Goal: Feedback & Contribution: Contribute content

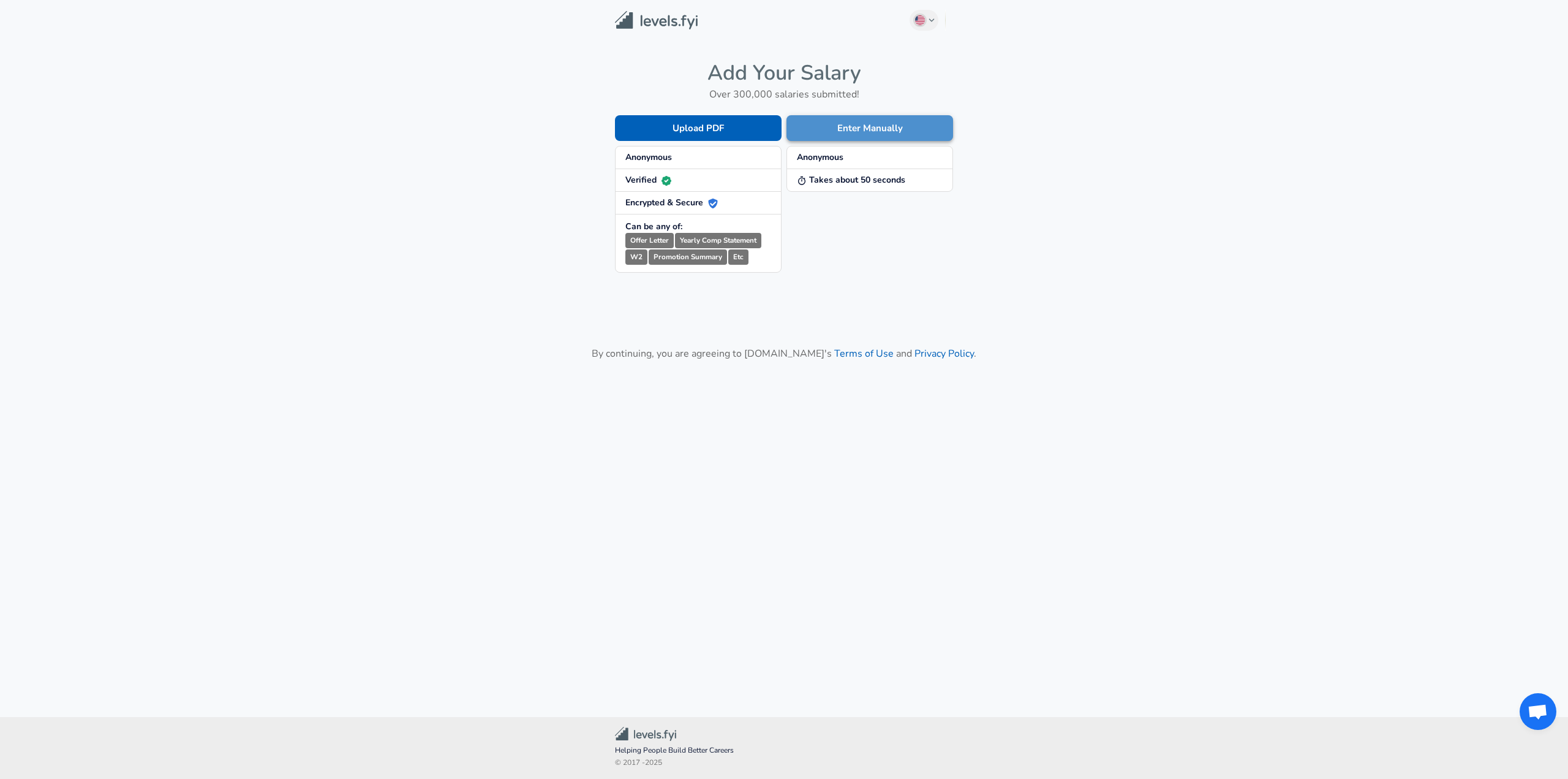
click at [848, 127] on button "Enter Manually" at bounding box center [870, 128] width 166 height 26
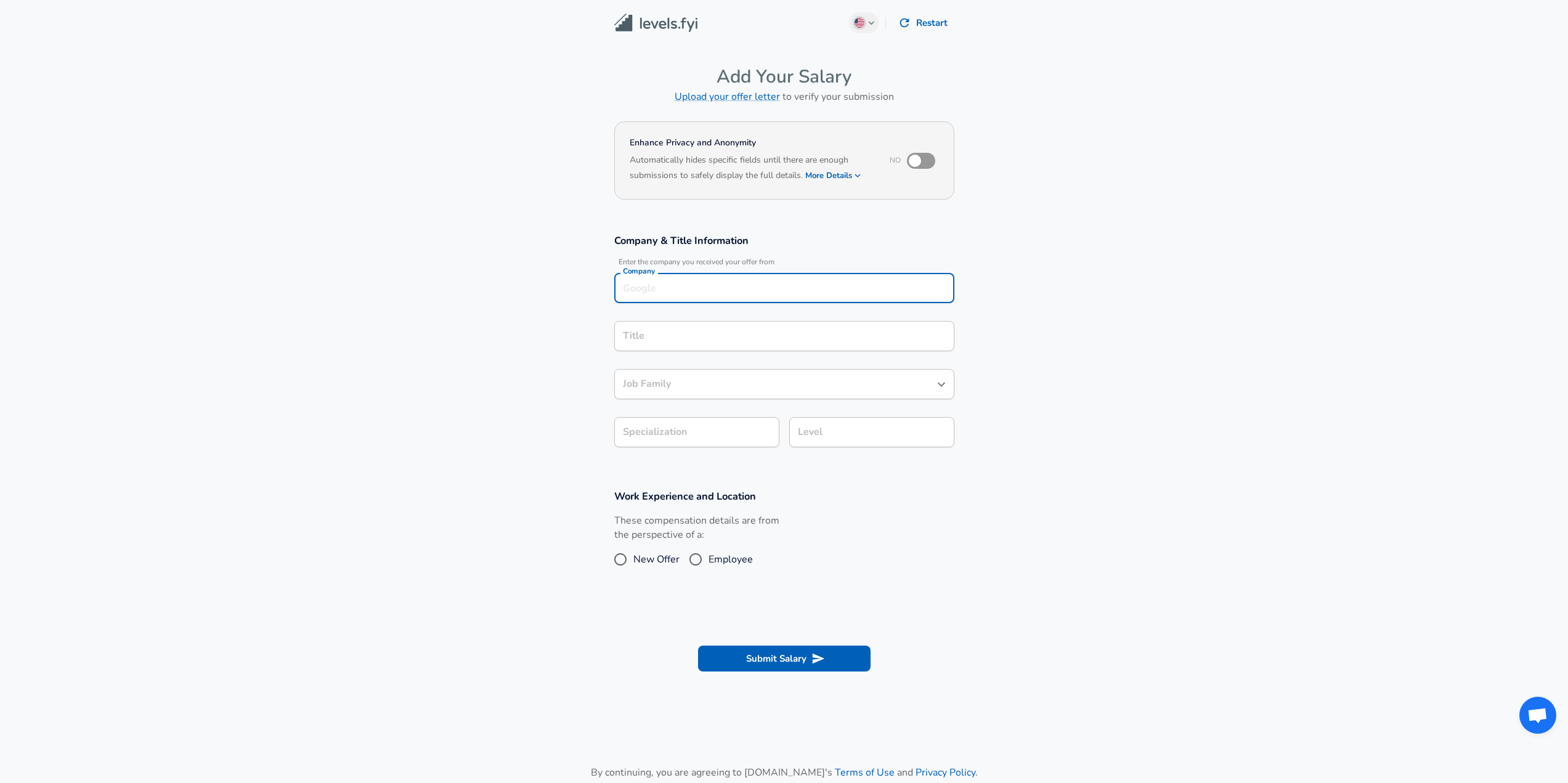
scroll to position [13, 0]
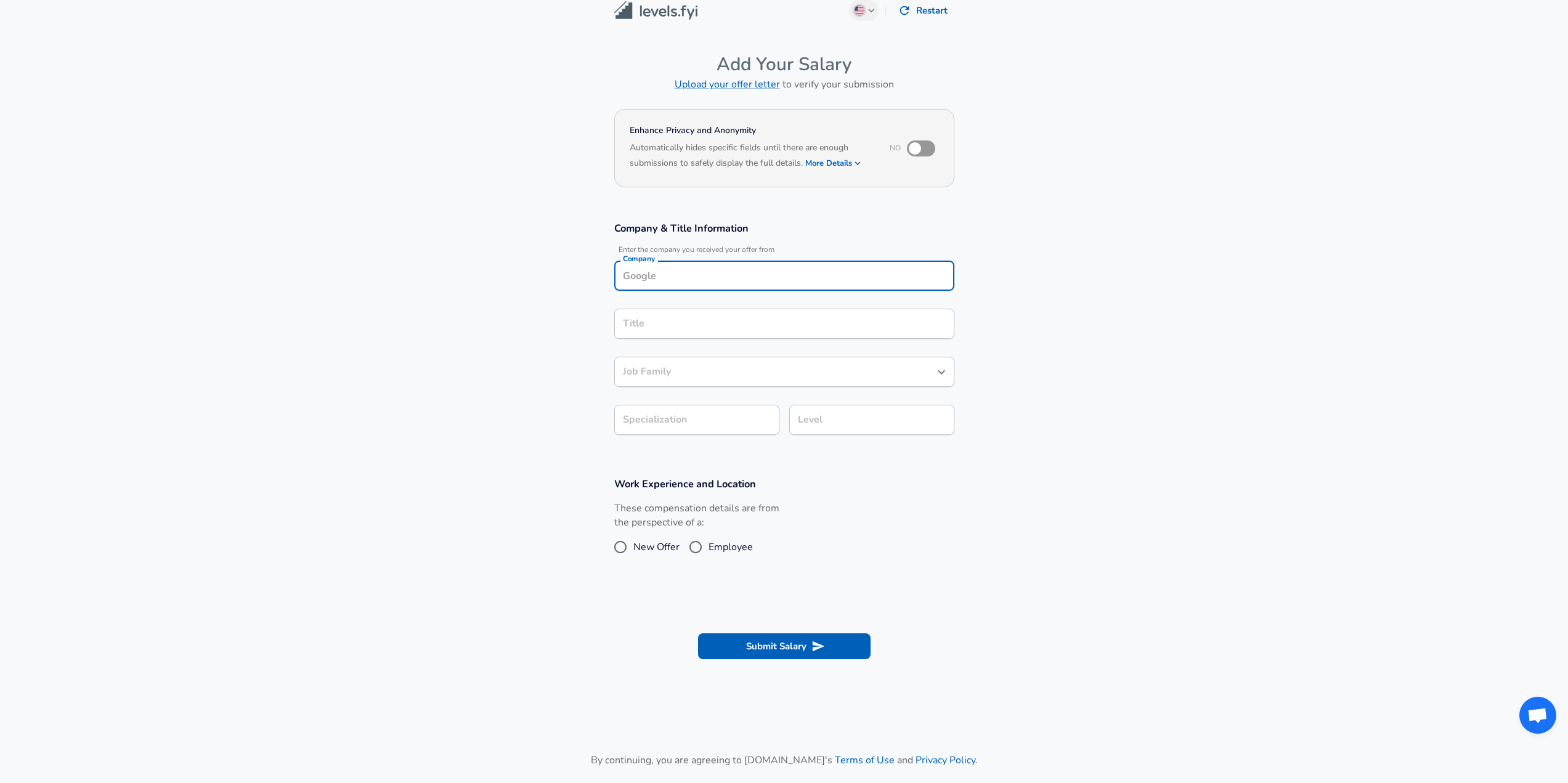
click at [726, 278] on input "Company" at bounding box center [784, 276] width 329 height 19
click at [653, 309] on strong "Gusto" at bounding box center [652, 304] width 25 height 13
type input "Gusto"
click at [653, 327] on input "Title" at bounding box center [784, 324] width 329 height 19
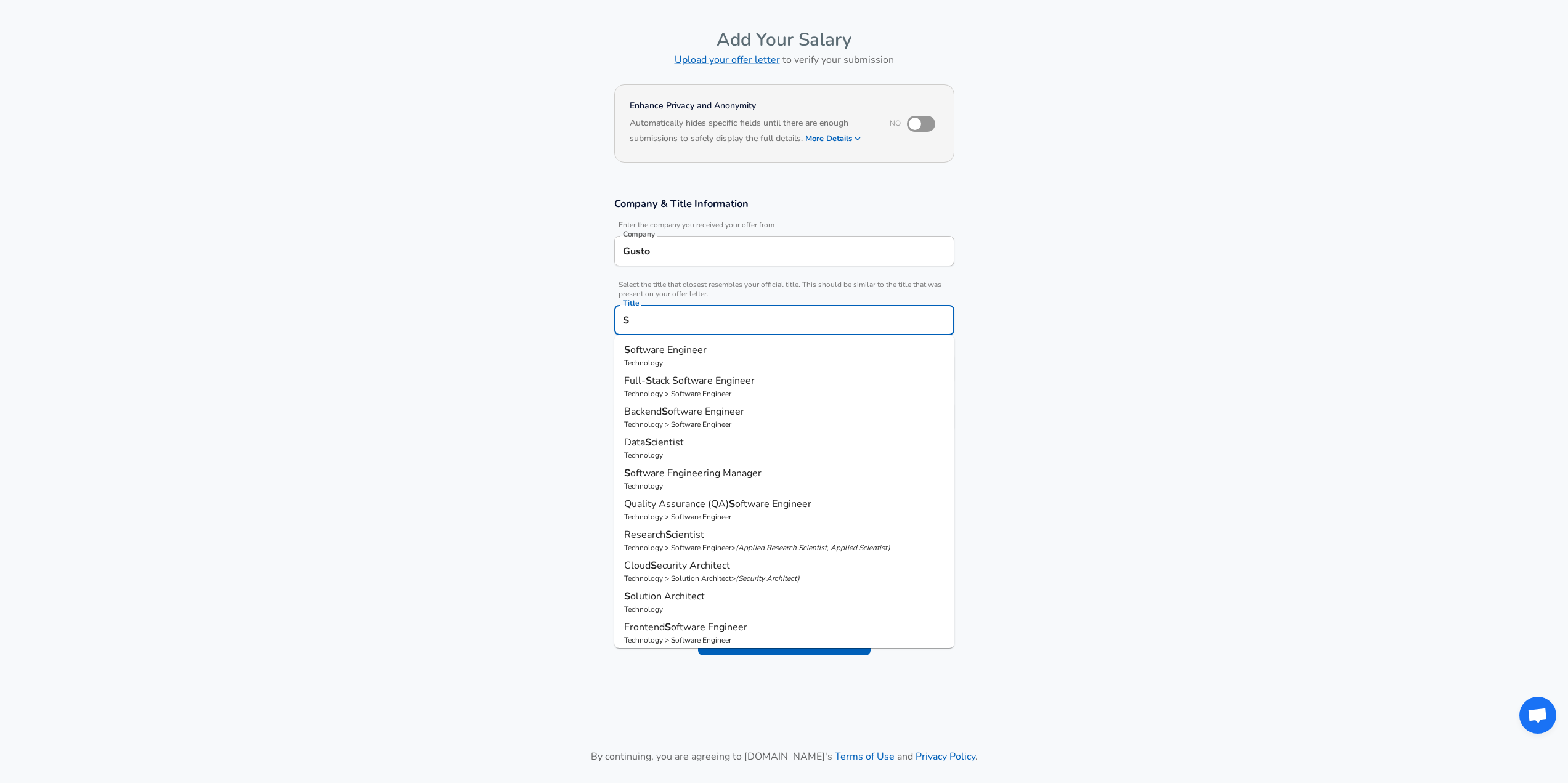
click at [669, 350] on span "oftware Engineer" at bounding box center [668, 350] width 76 height 14
type input "Software Engineer"
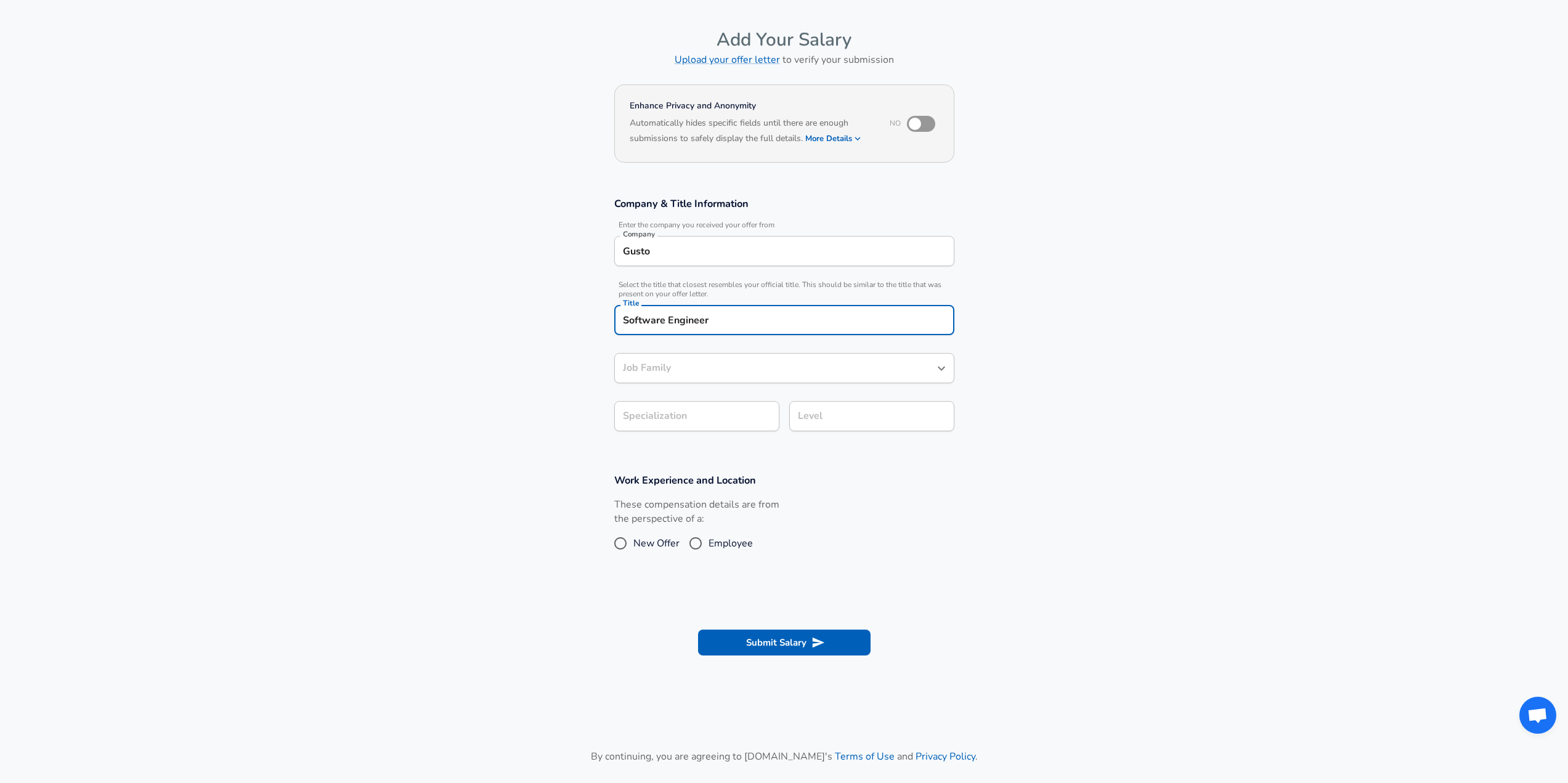
type input "Software Engineer"
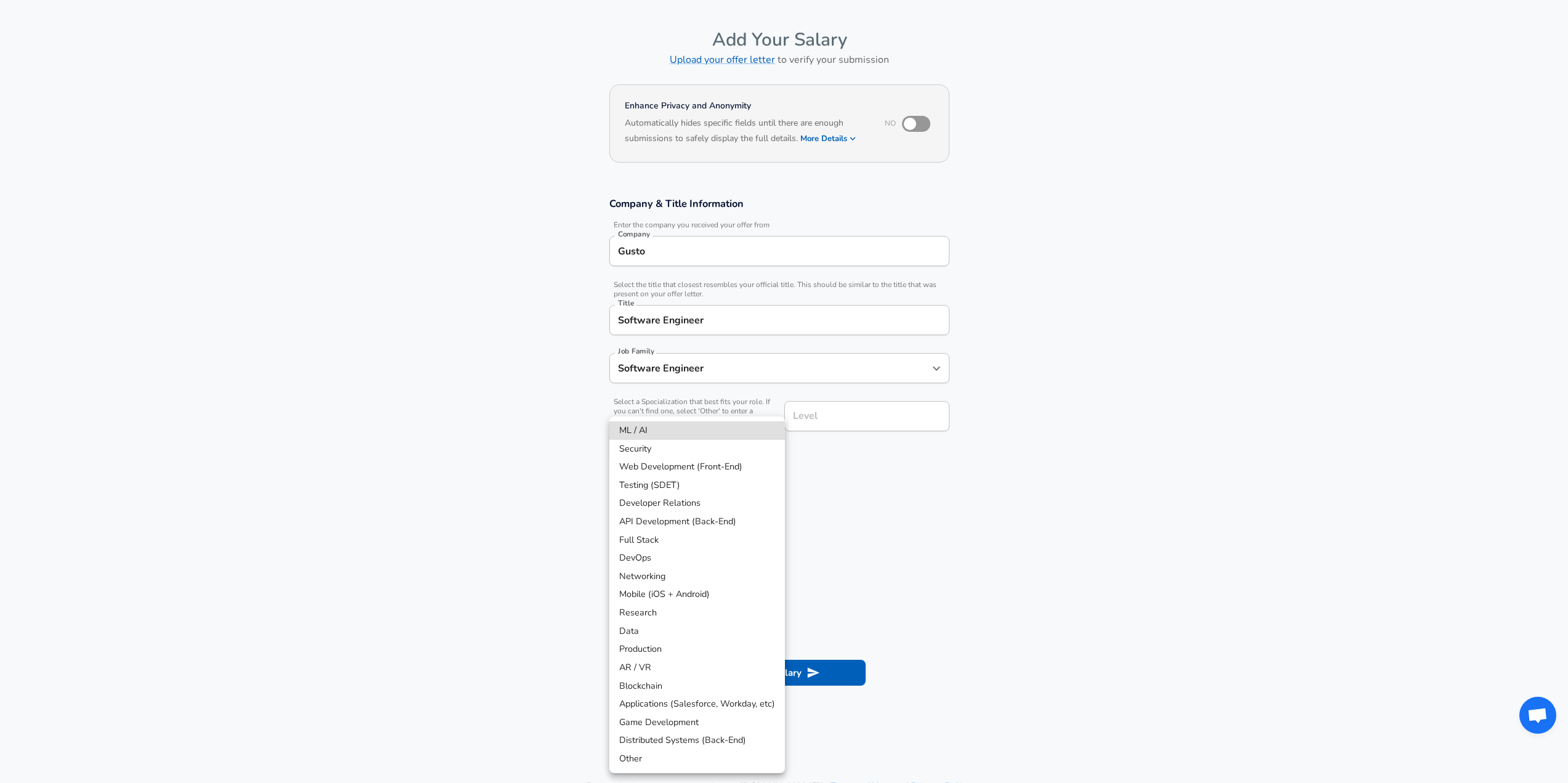
scroll to position [74, 0]
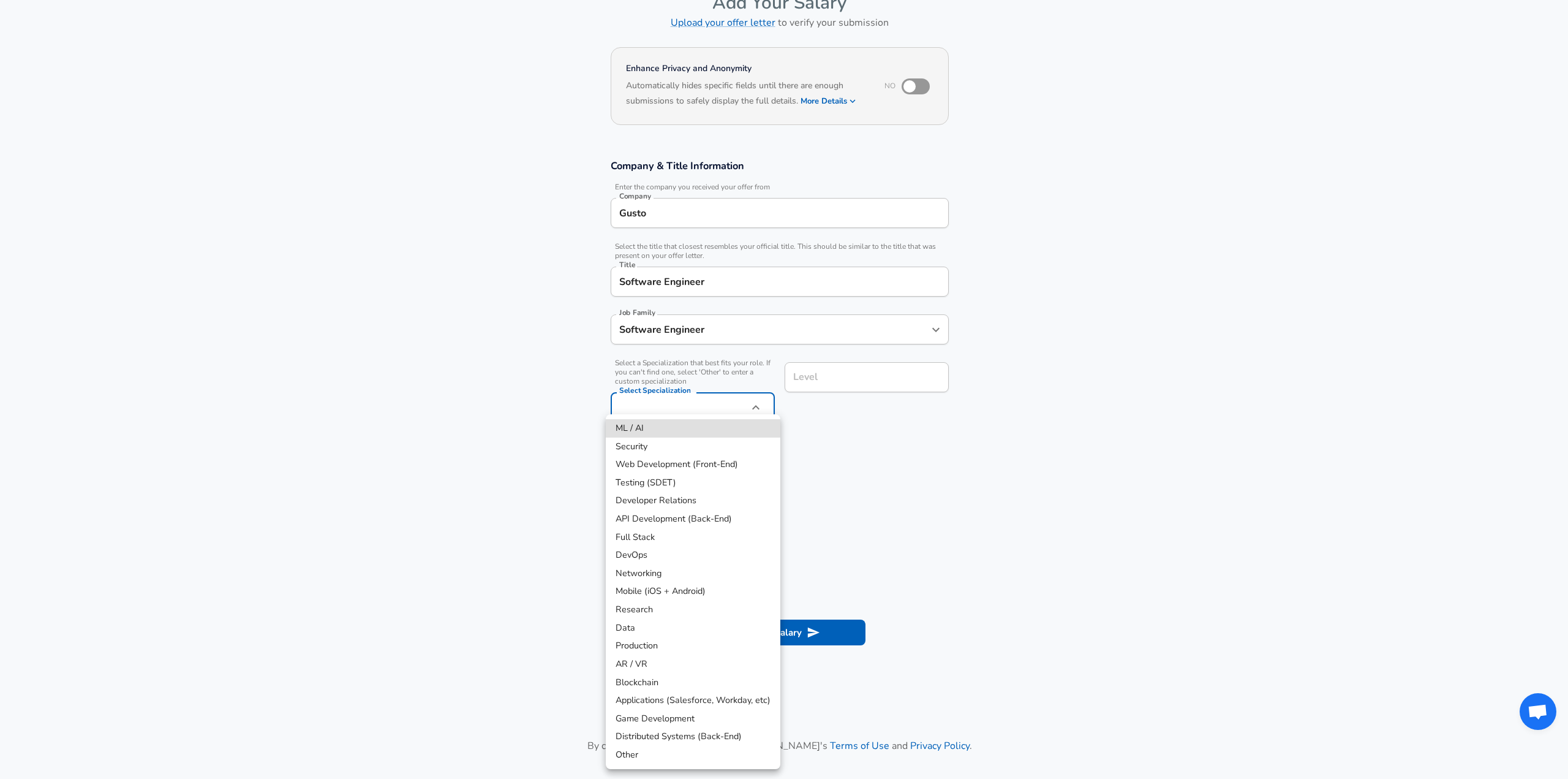
click at [685, 410] on body "English ([GEOGRAPHIC_DATA]) Change Restart Add Your Salary Upload your offer le…" at bounding box center [784, 316] width 1568 height 779
click at [836, 392] on div at bounding box center [784, 390] width 1568 height 779
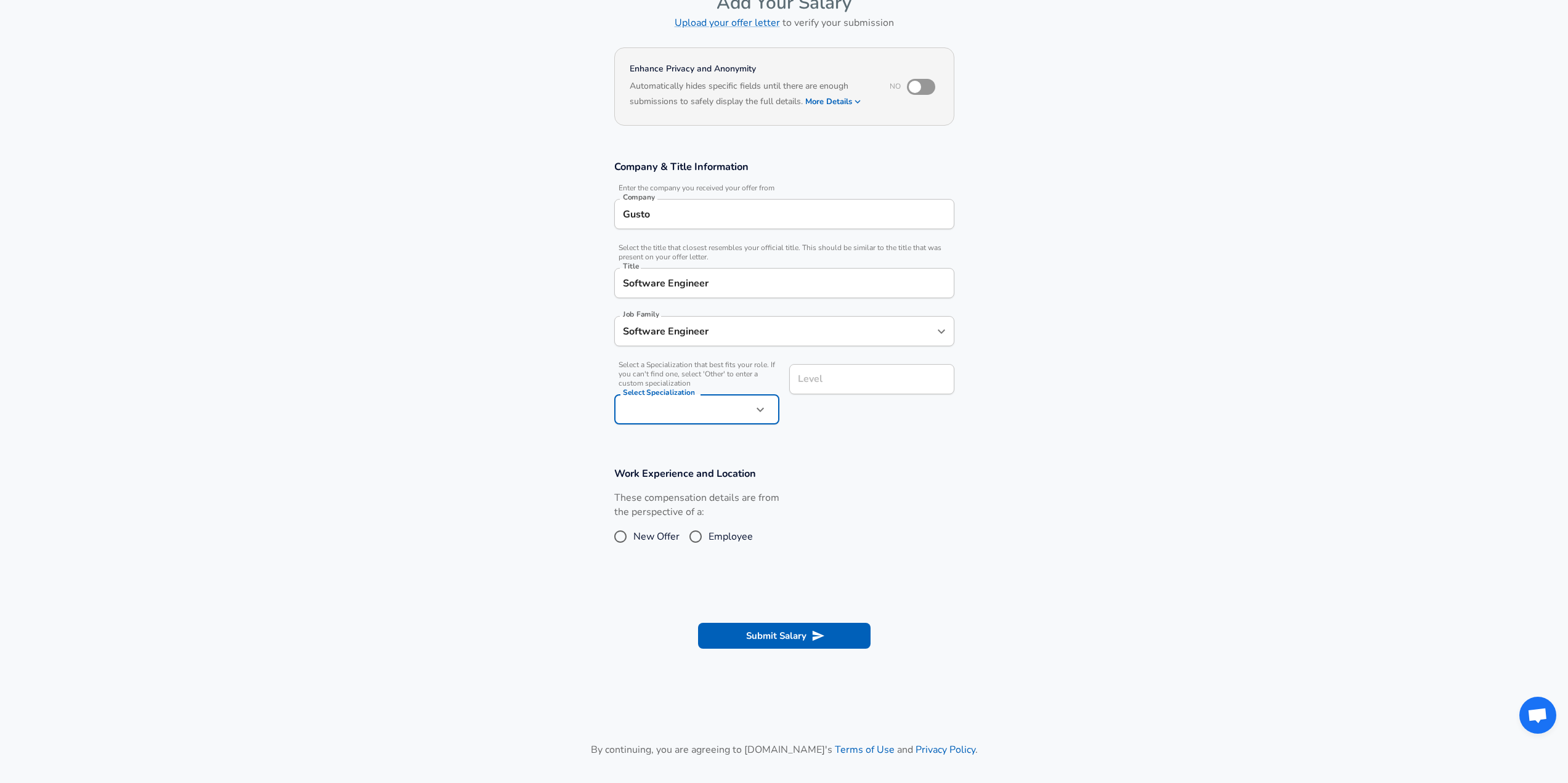
click at [844, 382] on div "ML / AI Security Web Development (Front-End) Testing (SDET) Developer Relations…" at bounding box center [784, 392] width 1568 height 783
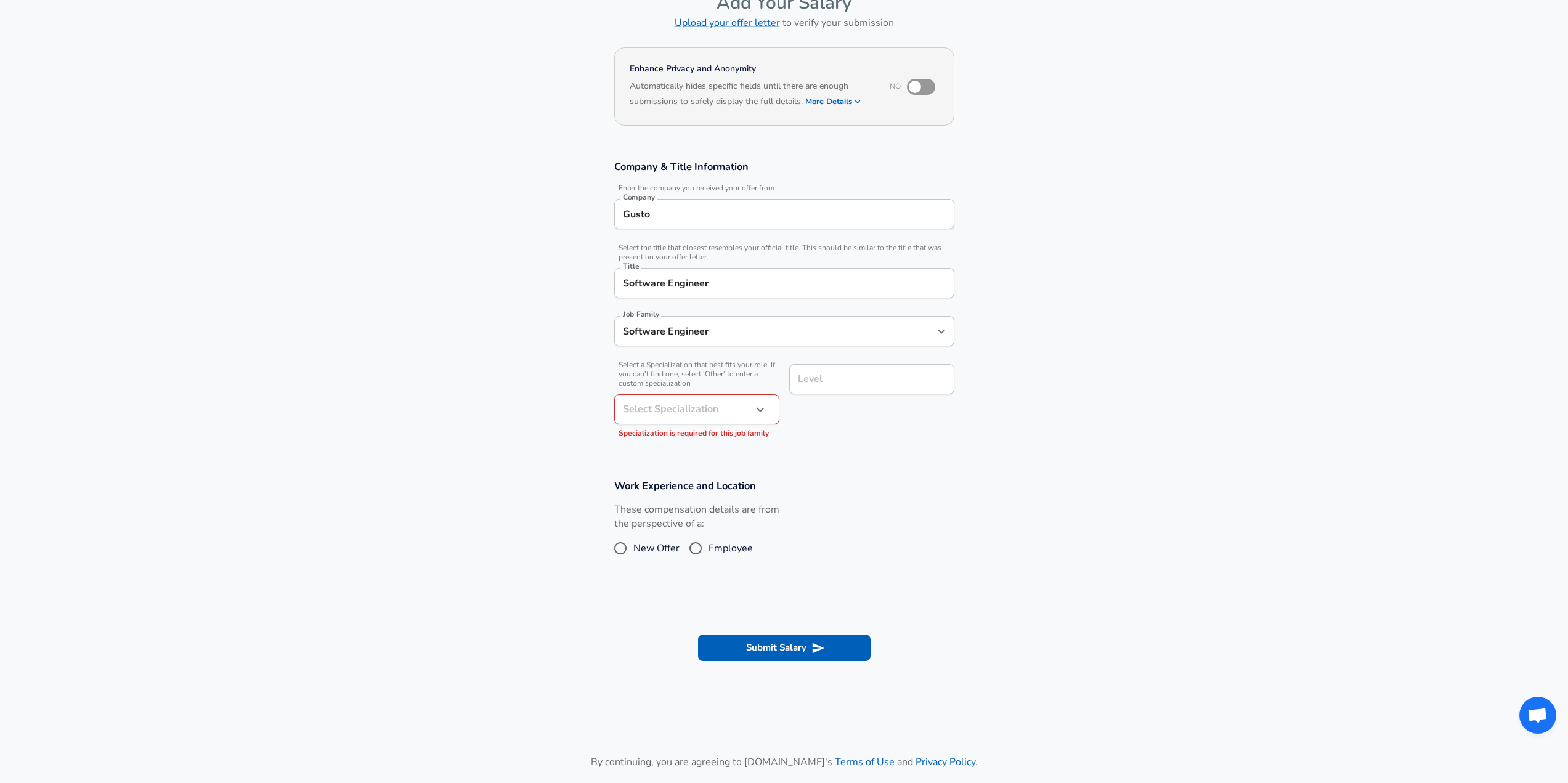
click at [844, 382] on input "Level" at bounding box center [872, 379] width 154 height 19
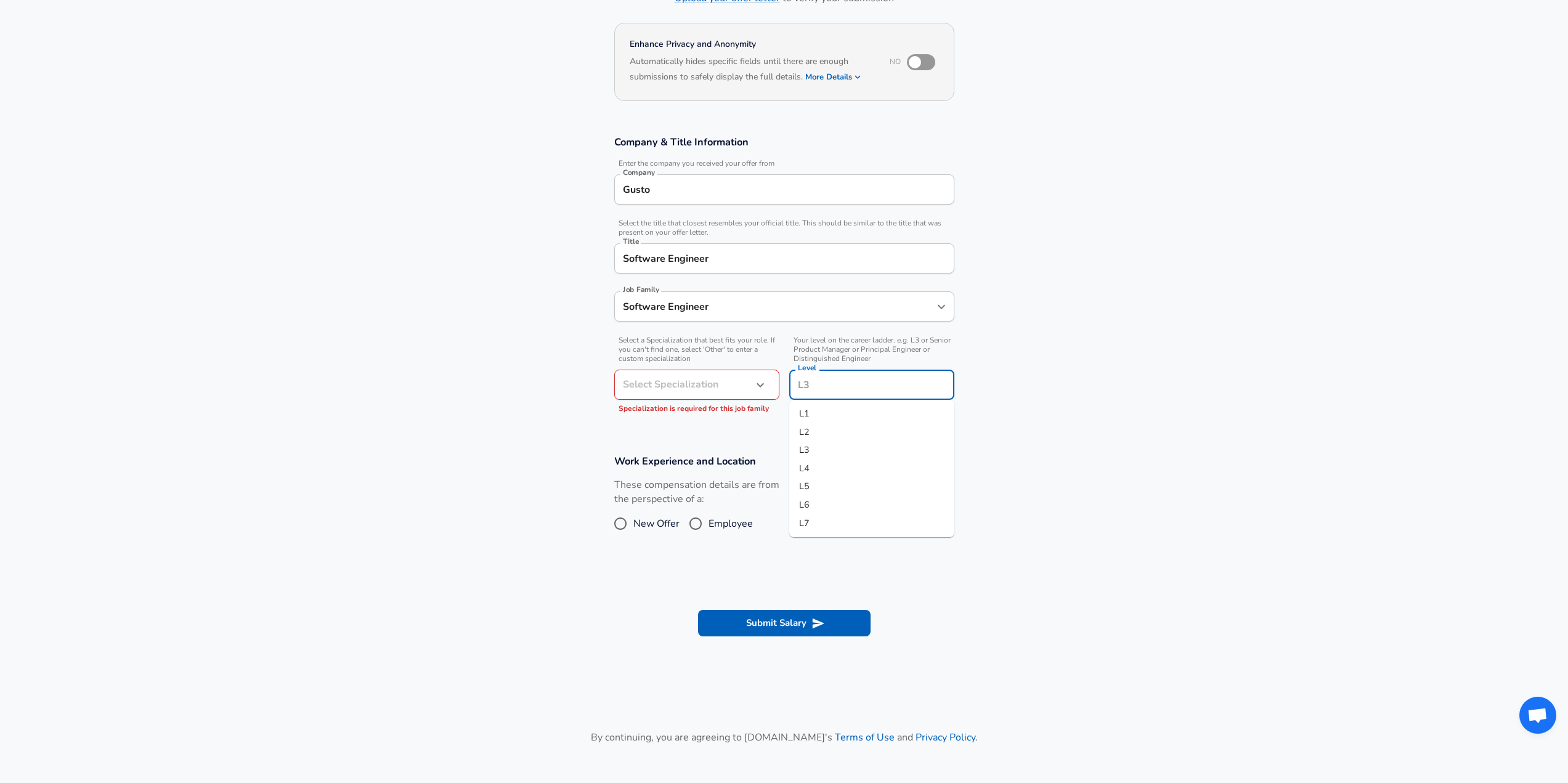
click at [823, 450] on li "L3" at bounding box center [871, 451] width 165 height 19
type input "L3"
click at [667, 369] on div "Select a Specialization that best fits your role. If you can't find one, select…" at bounding box center [692, 375] width 175 height 90
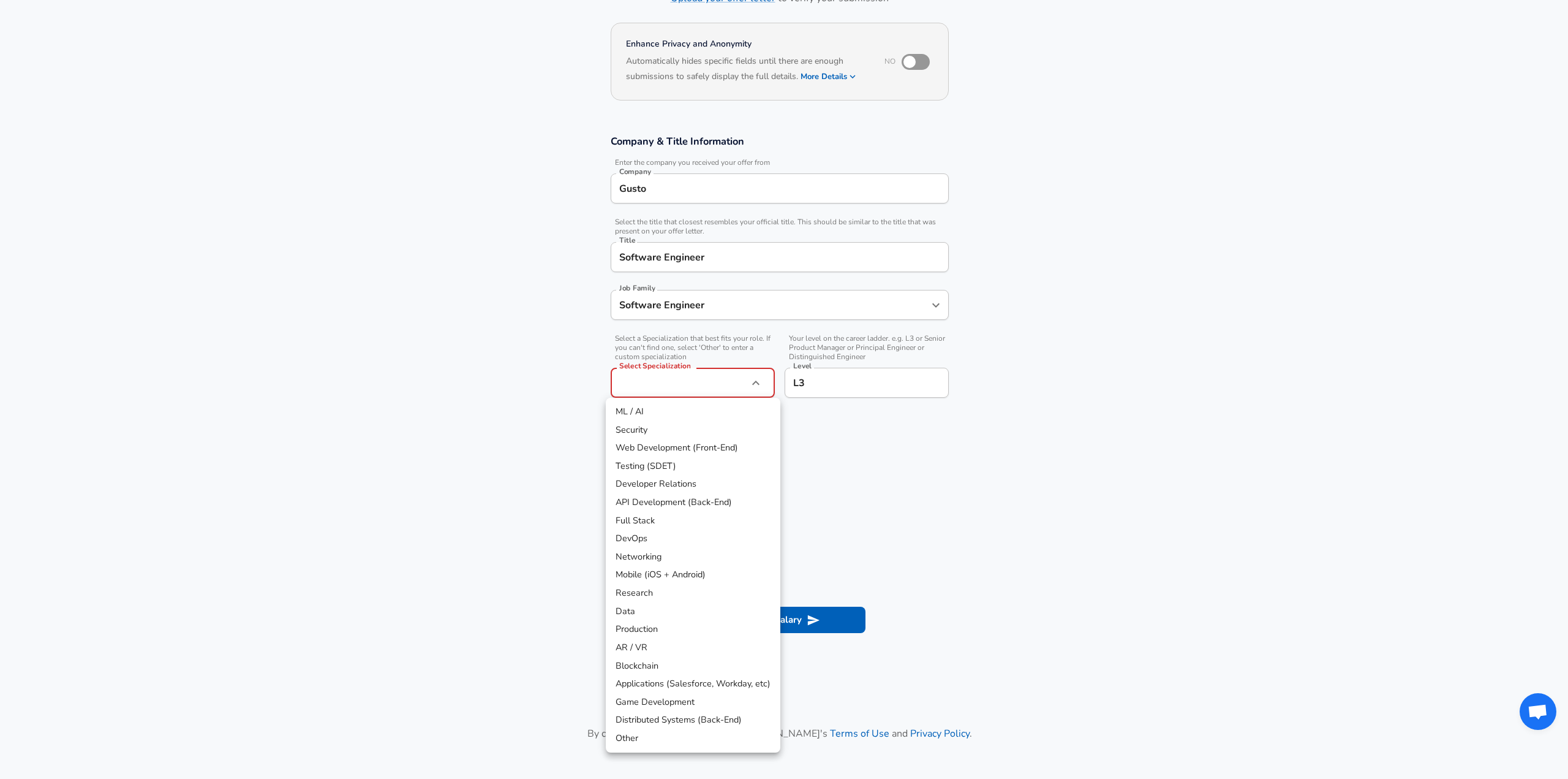
click at [662, 374] on body "English ([GEOGRAPHIC_DATA]) Change Restart Add Your Salary Upload your offer le…" at bounding box center [784, 291] width 1568 height 779
click at [671, 518] on li "Full Stack" at bounding box center [694, 521] width 175 height 19
type input "Full Stack"
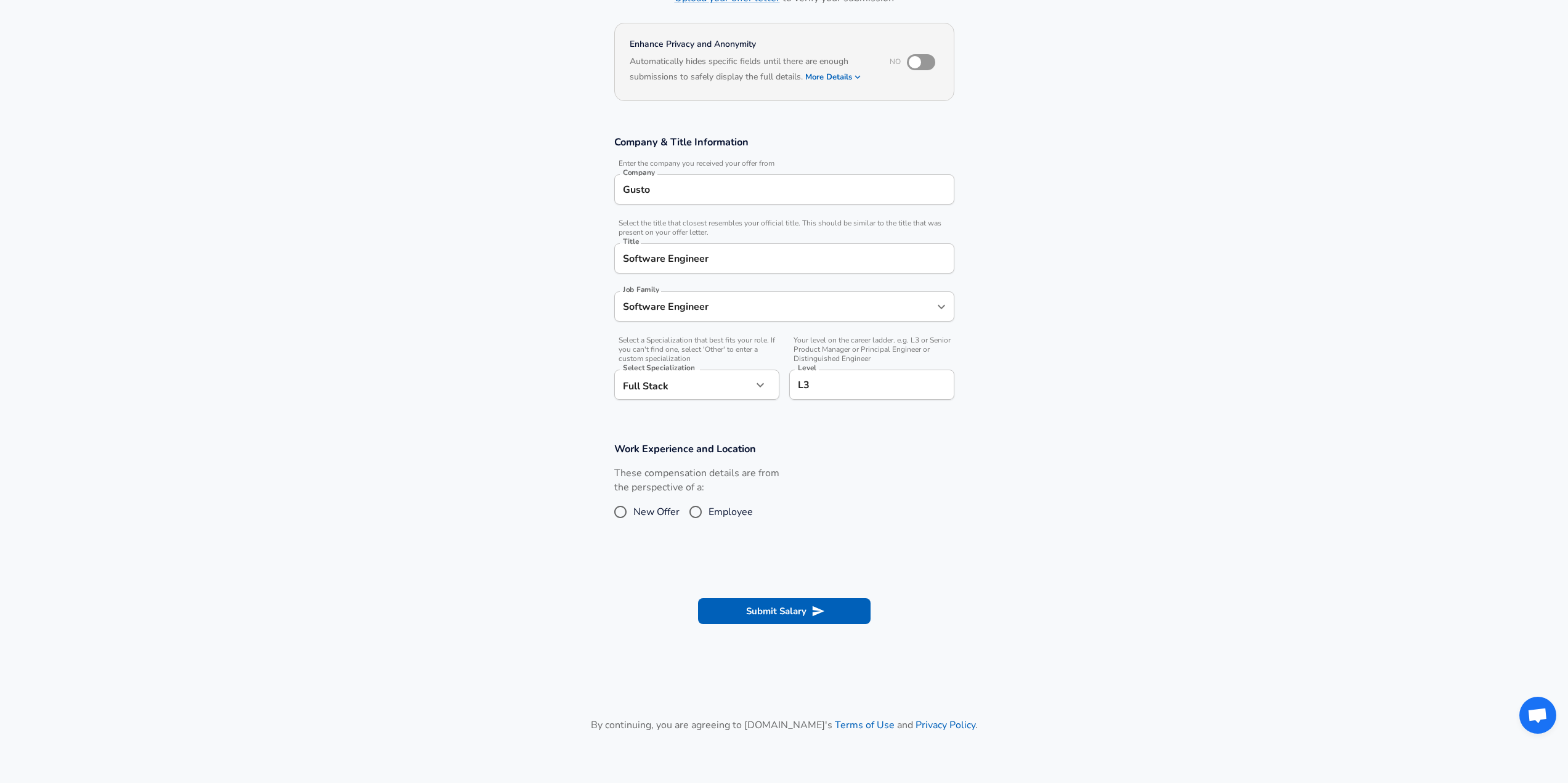
click at [658, 509] on span "New Offer" at bounding box center [656, 512] width 47 height 14
click at [633, 509] on input "New Offer" at bounding box center [620, 512] width 26 height 19
radio input "true"
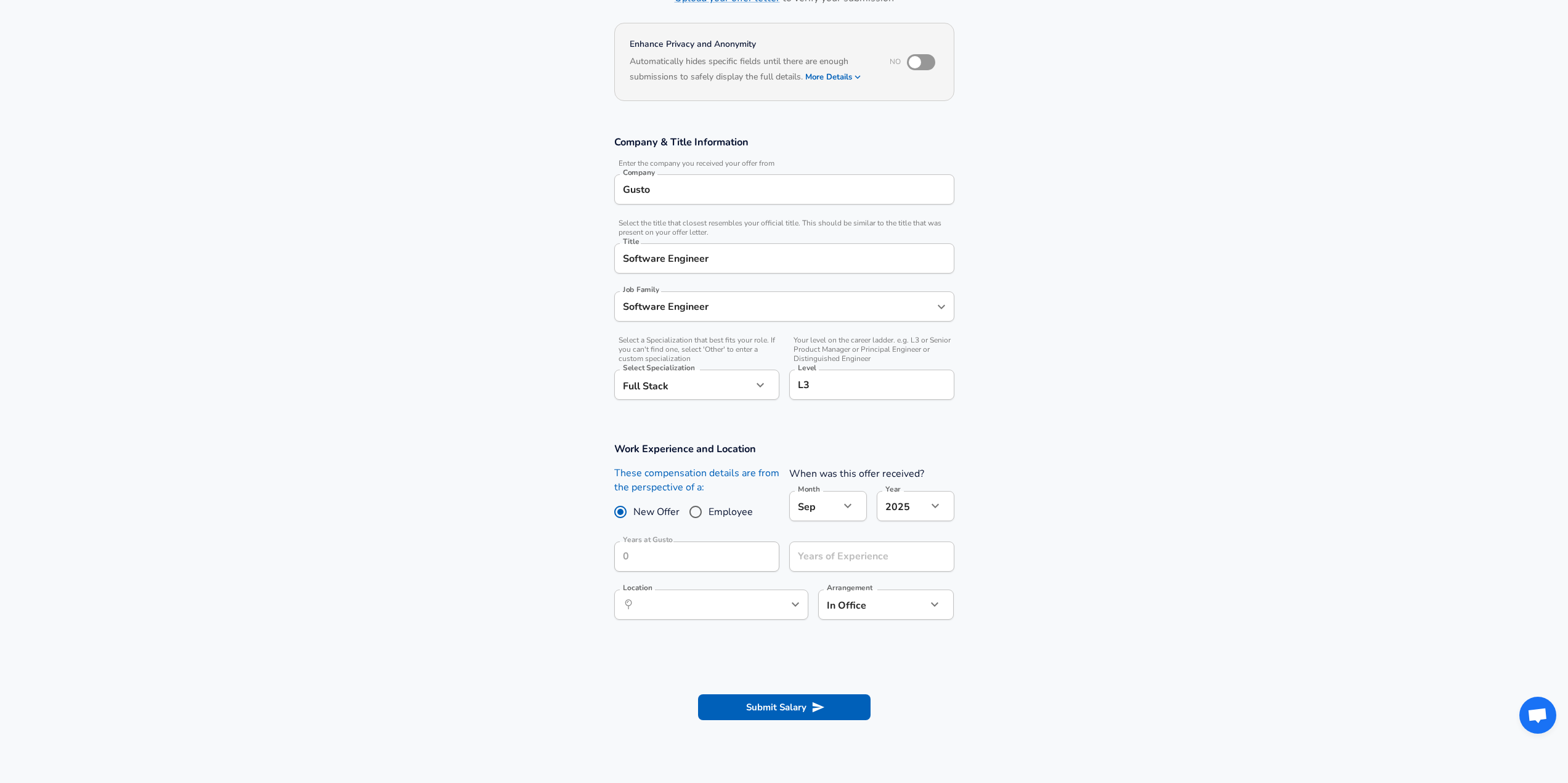
click at [817, 513] on body "English ([GEOGRAPHIC_DATA]) Change Restart Add Your Salary Upload your offer le…" at bounding box center [784, 293] width 1568 height 783
click at [808, 645] on li "July" at bounding box center [828, 645] width 78 height 19
type input "7"
click at [848, 560] on input "Years of Experience" at bounding box center [858, 557] width 138 height 30
type input "6"
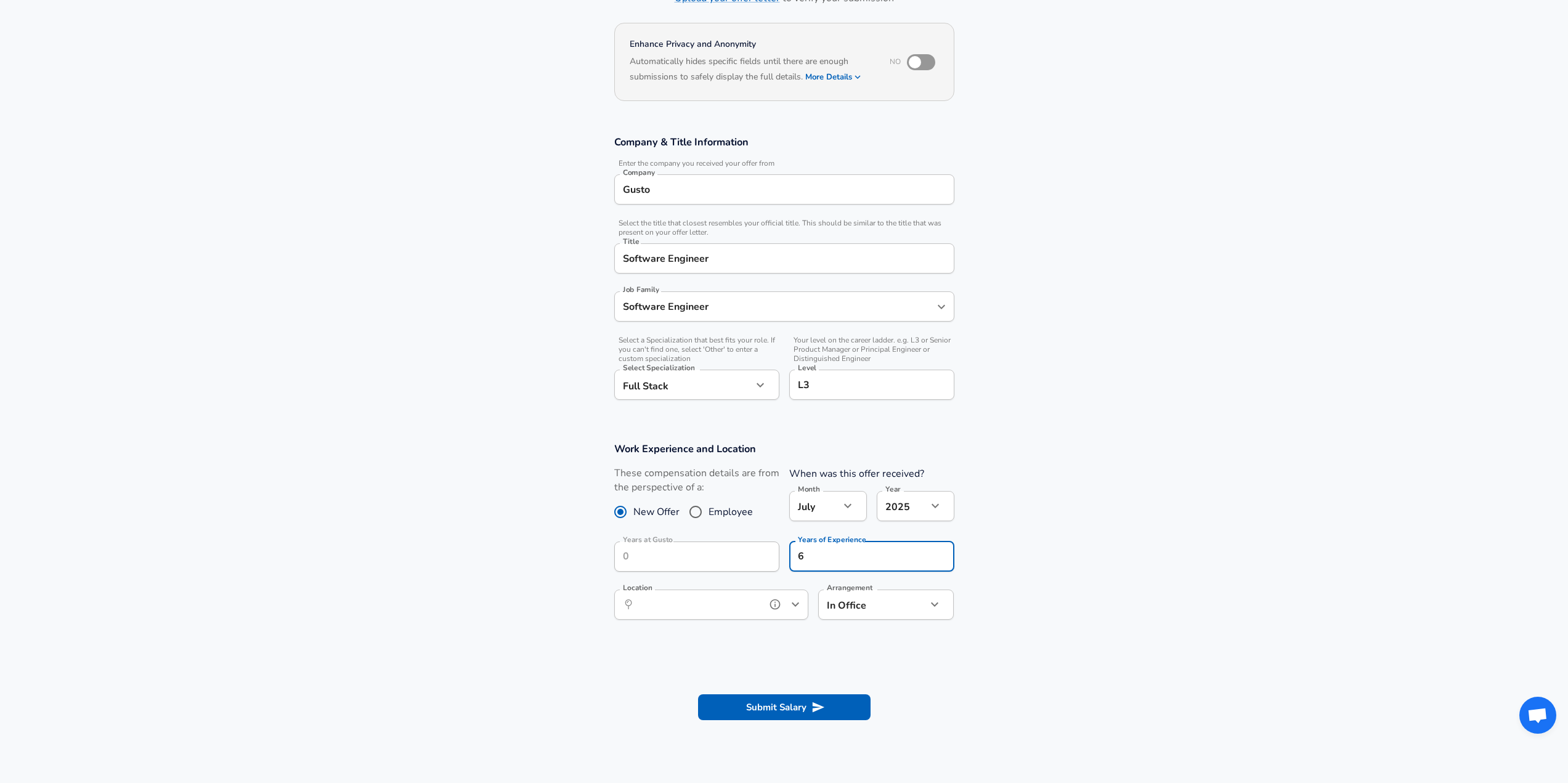
click at [703, 606] on input "Location" at bounding box center [698, 605] width 126 height 19
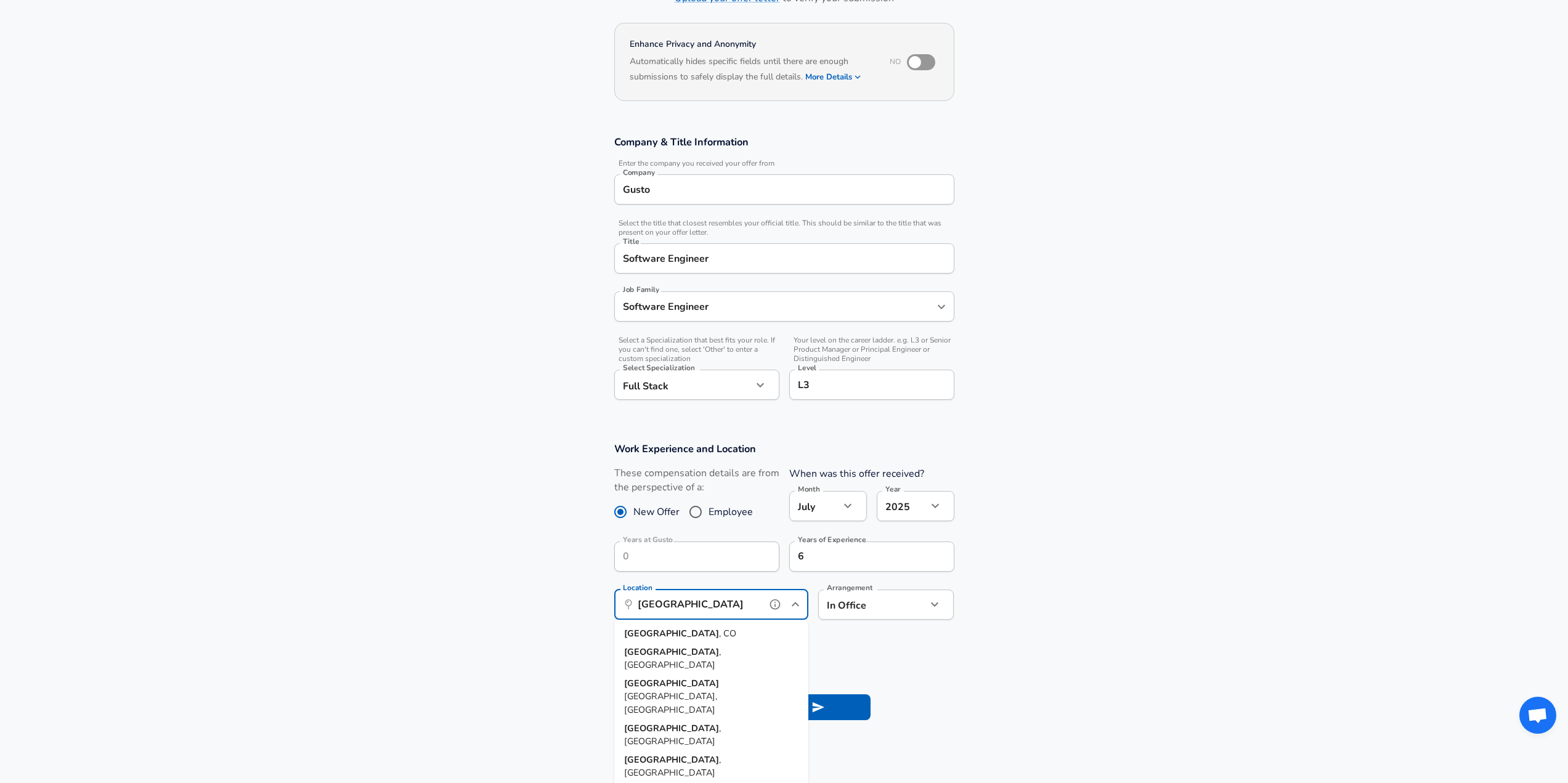
click at [689, 627] on li "[GEOGRAPHIC_DATA] , [GEOGRAPHIC_DATA]" at bounding box center [711, 634] width 195 height 19
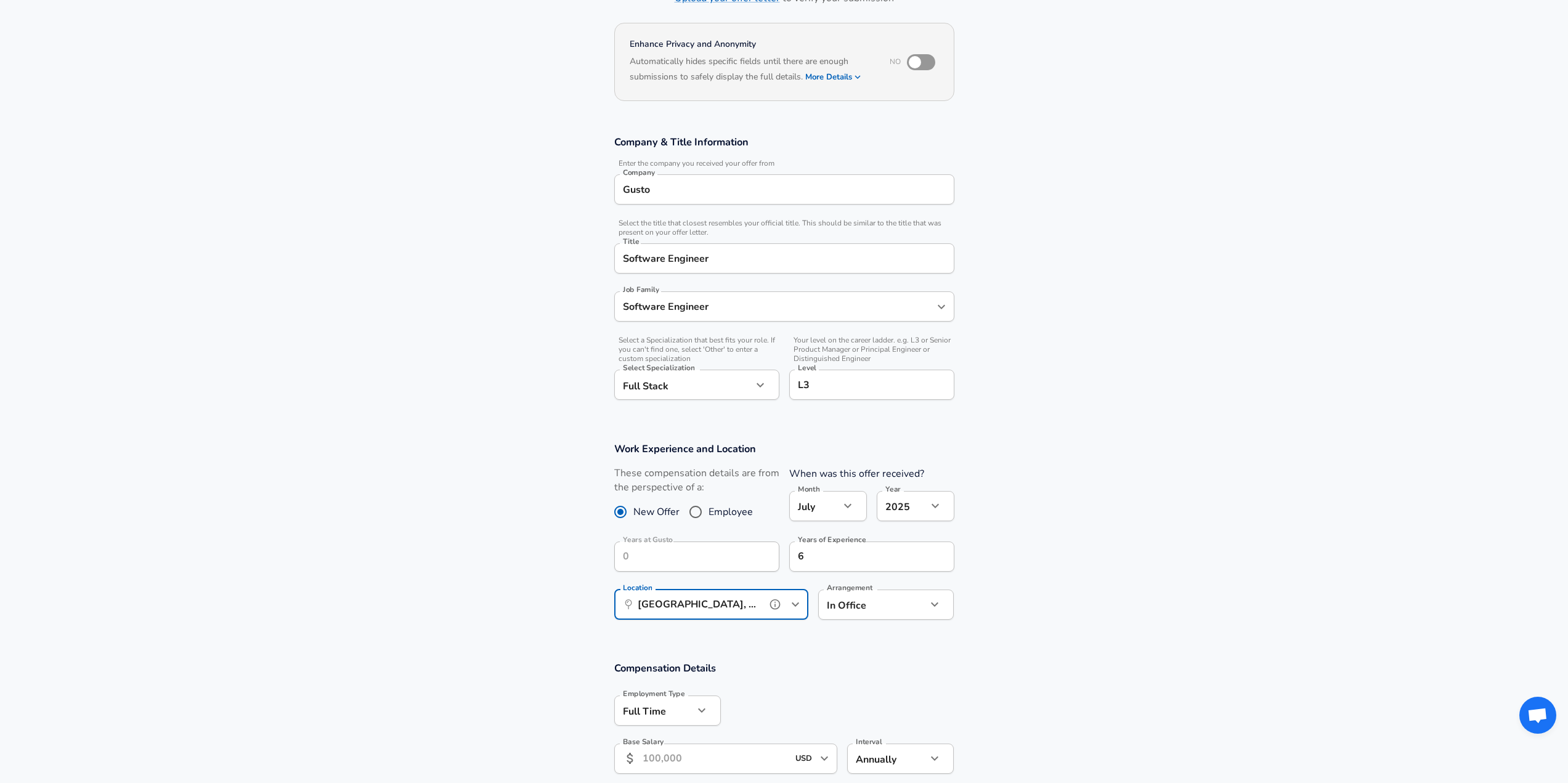
type input "[GEOGRAPHIC_DATA], [GEOGRAPHIC_DATA]"
click at [899, 601] on body "English ([GEOGRAPHIC_DATA]) Change Restart Add Your Salary Upload your offer le…" at bounding box center [784, 293] width 1568 height 783
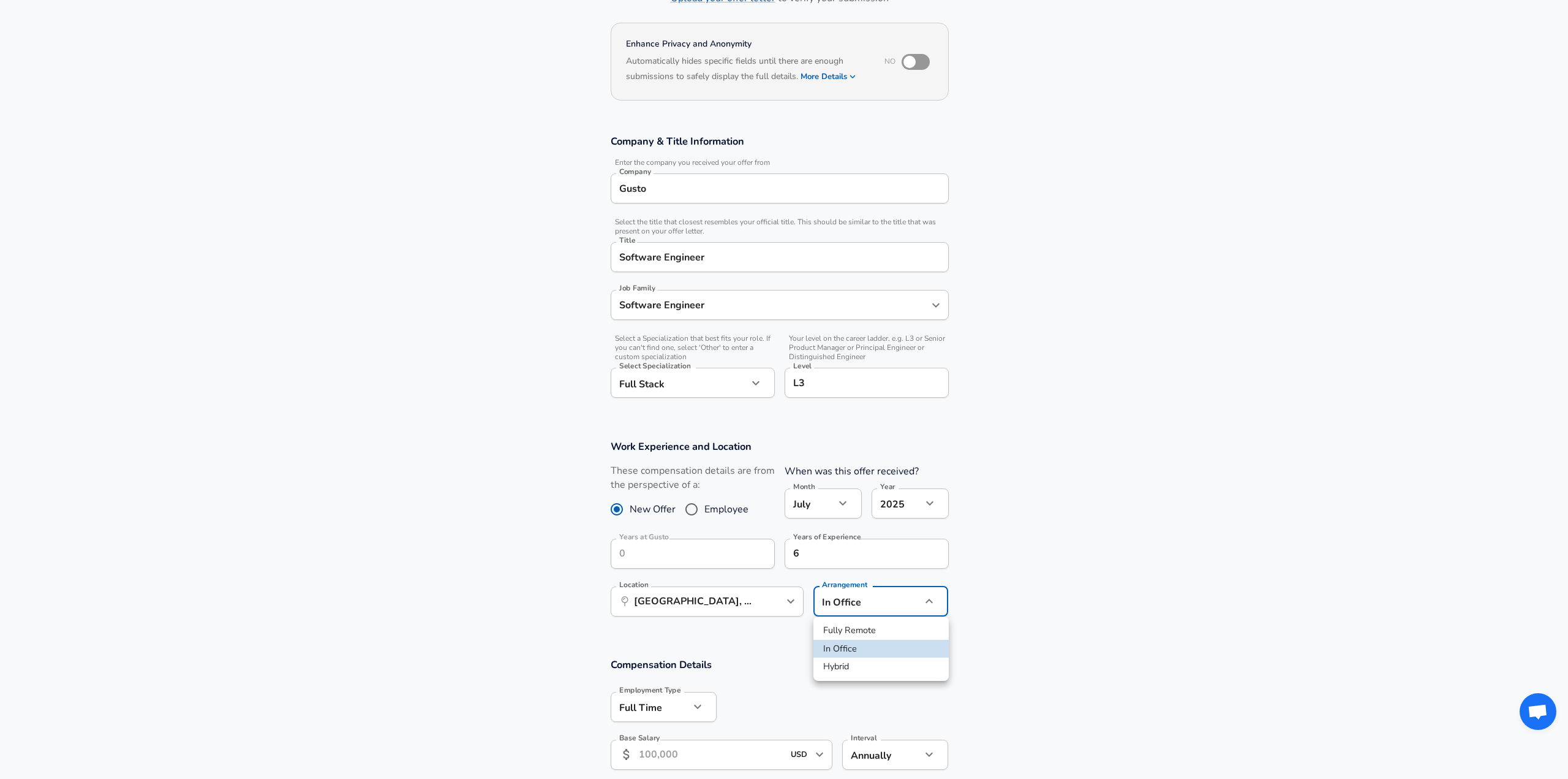
click at [886, 662] on li "Hybrid" at bounding box center [881, 667] width 135 height 19
type input "hybrid"
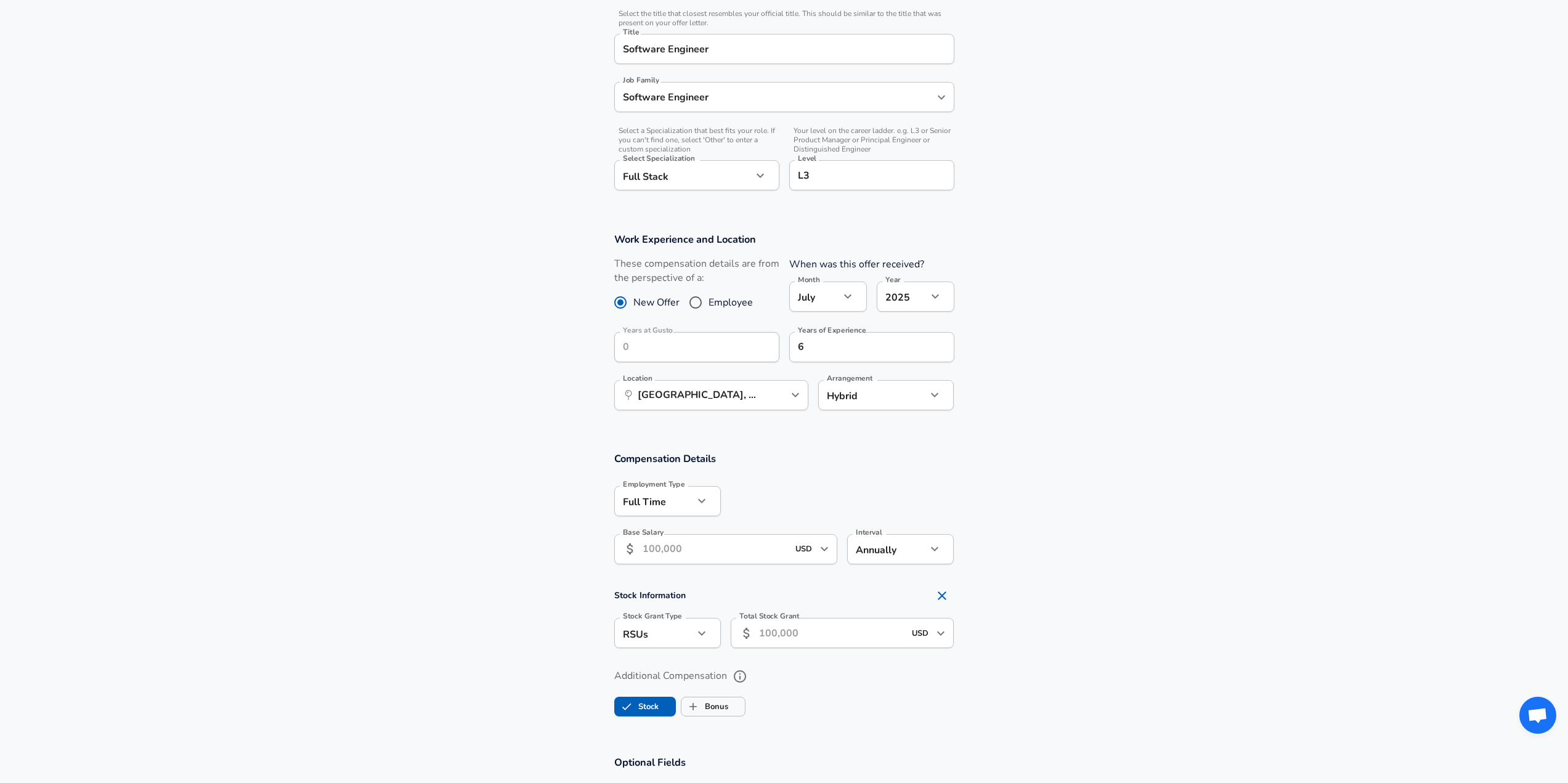
click at [673, 556] on input "Base Salary" at bounding box center [715, 550] width 146 height 30
type input "180,000"
click at [797, 635] on input "Total Stock Grant" at bounding box center [832, 633] width 146 height 30
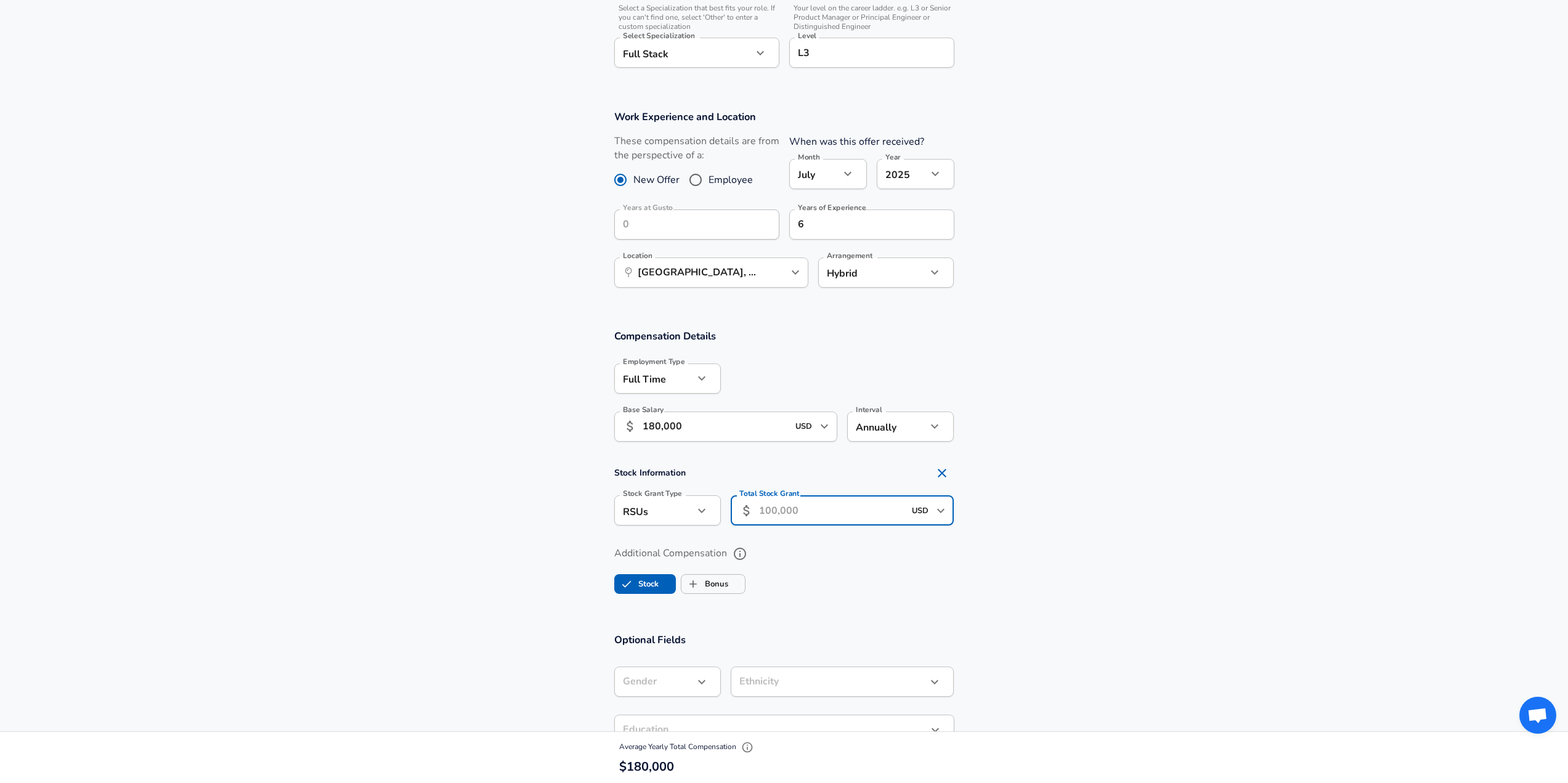
scroll to position [431, 0]
click at [935, 507] on icon "Open" at bounding box center [940, 510] width 14 height 14
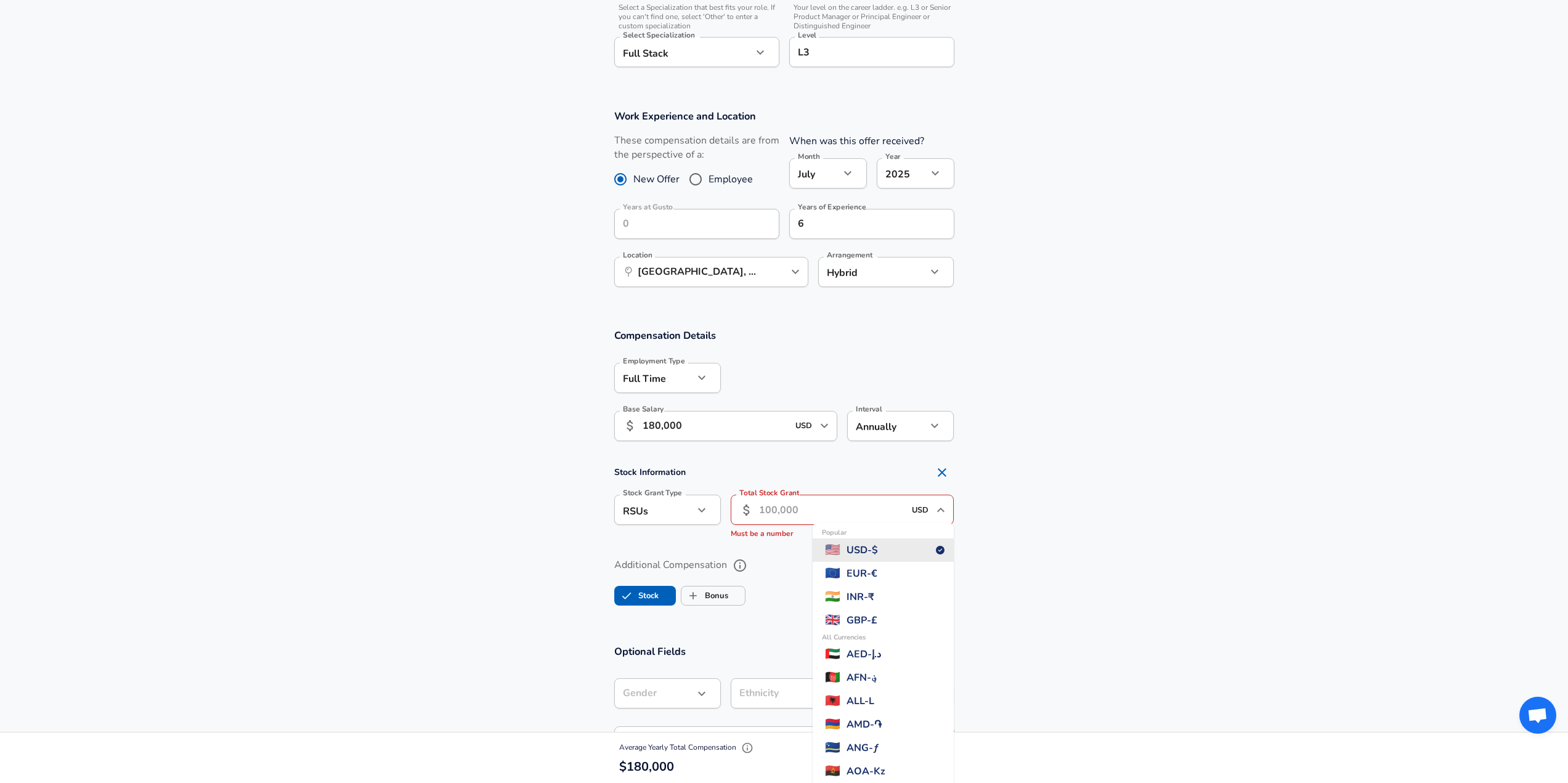
click at [935, 507] on icon "Close" at bounding box center [940, 510] width 14 height 14
click at [821, 501] on input "Total Stock Grant" at bounding box center [832, 510] width 146 height 30
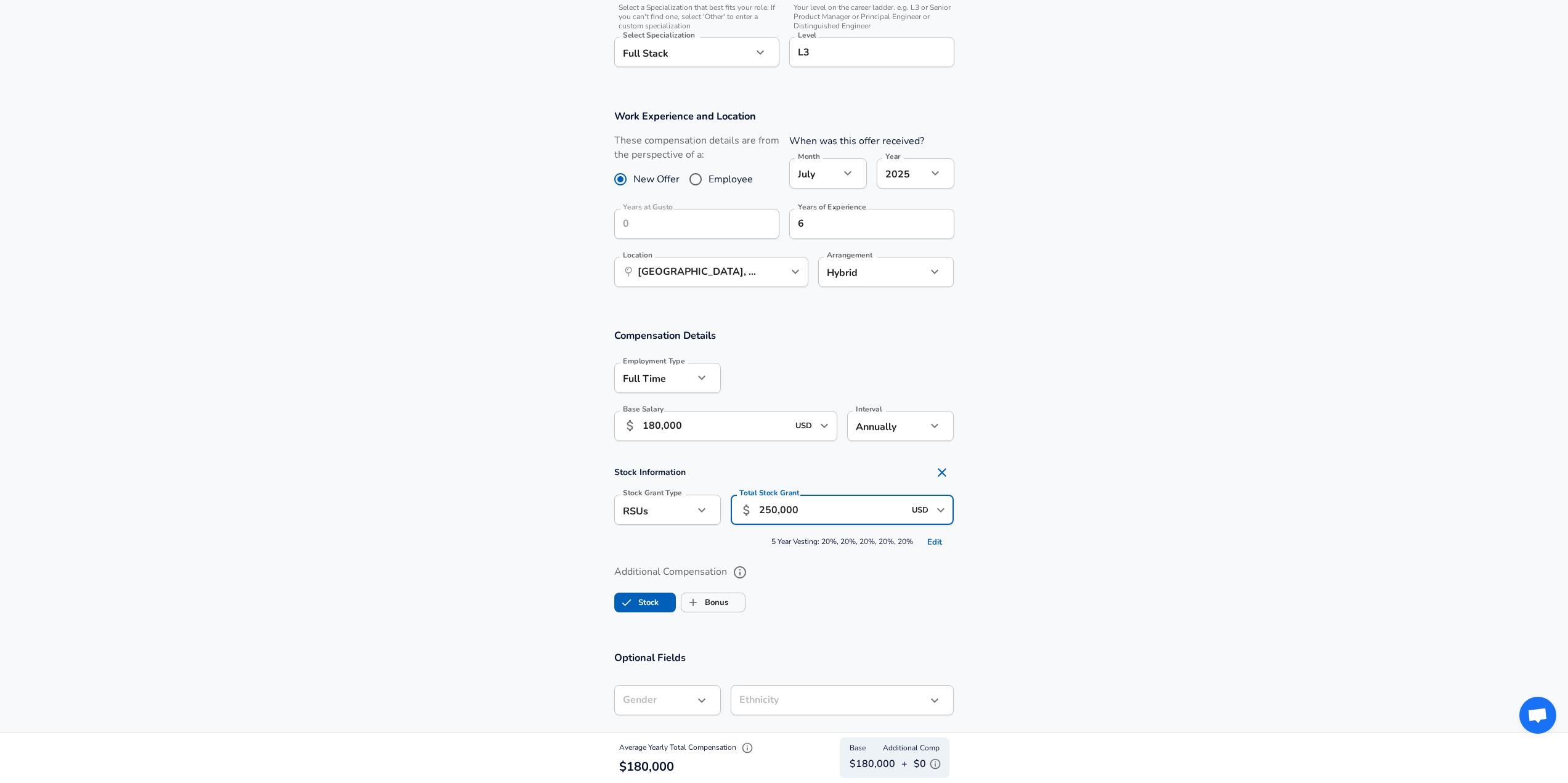
type input "250,000"
click at [1086, 567] on section "Additional Compensation Stock Bonus" at bounding box center [784, 584] width 1568 height 65
click at [934, 544] on button "Edit" at bounding box center [935, 542] width 40 height 19
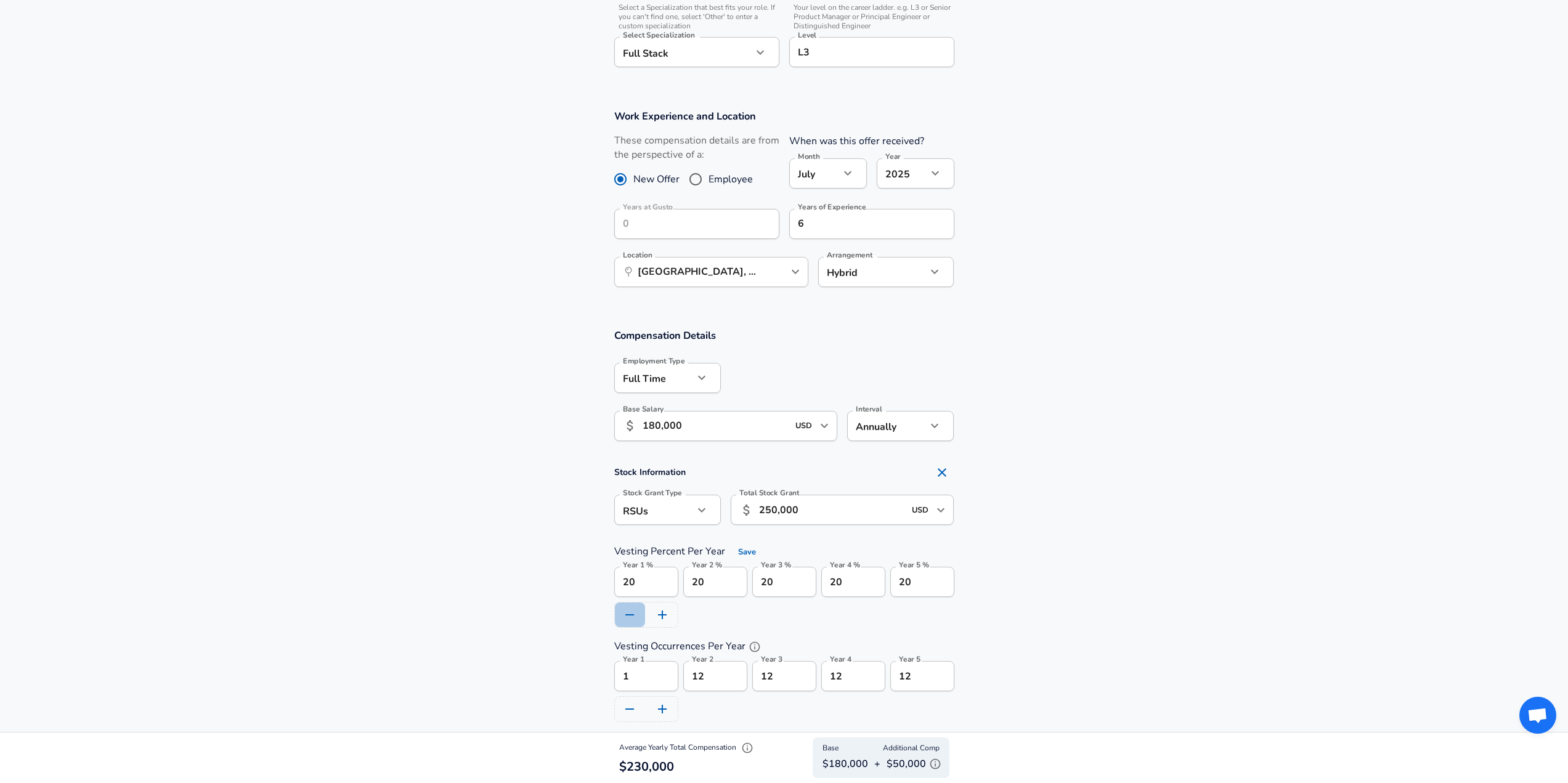
click at [628, 611] on icon "button" at bounding box center [629, 614] width 14 height 14
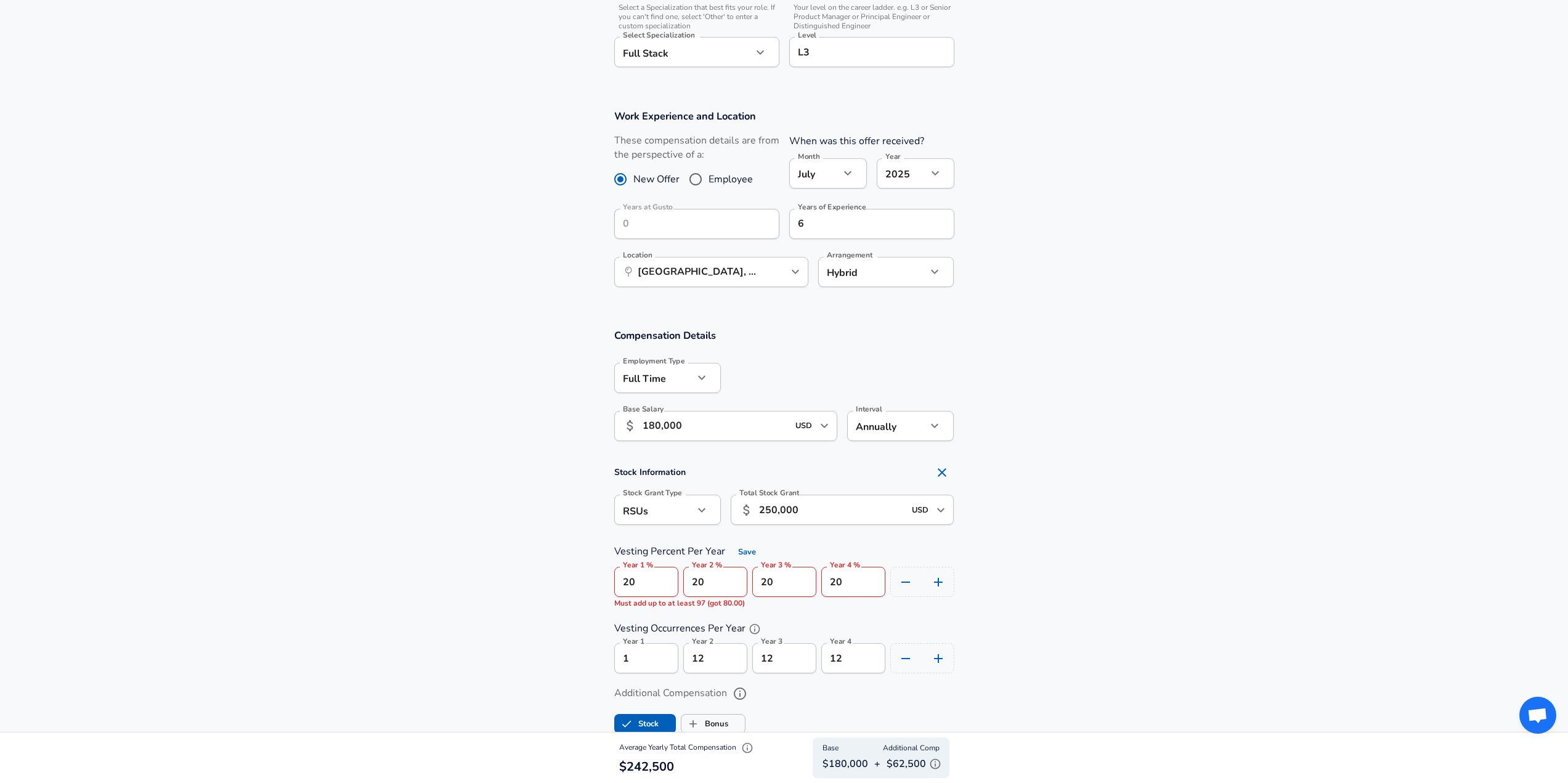
click at [1073, 617] on section "Stock Information Stock Grant Type RSUs stock Stock Grant Type Total Stock Gran…" at bounding box center [784, 567] width 1568 height 213
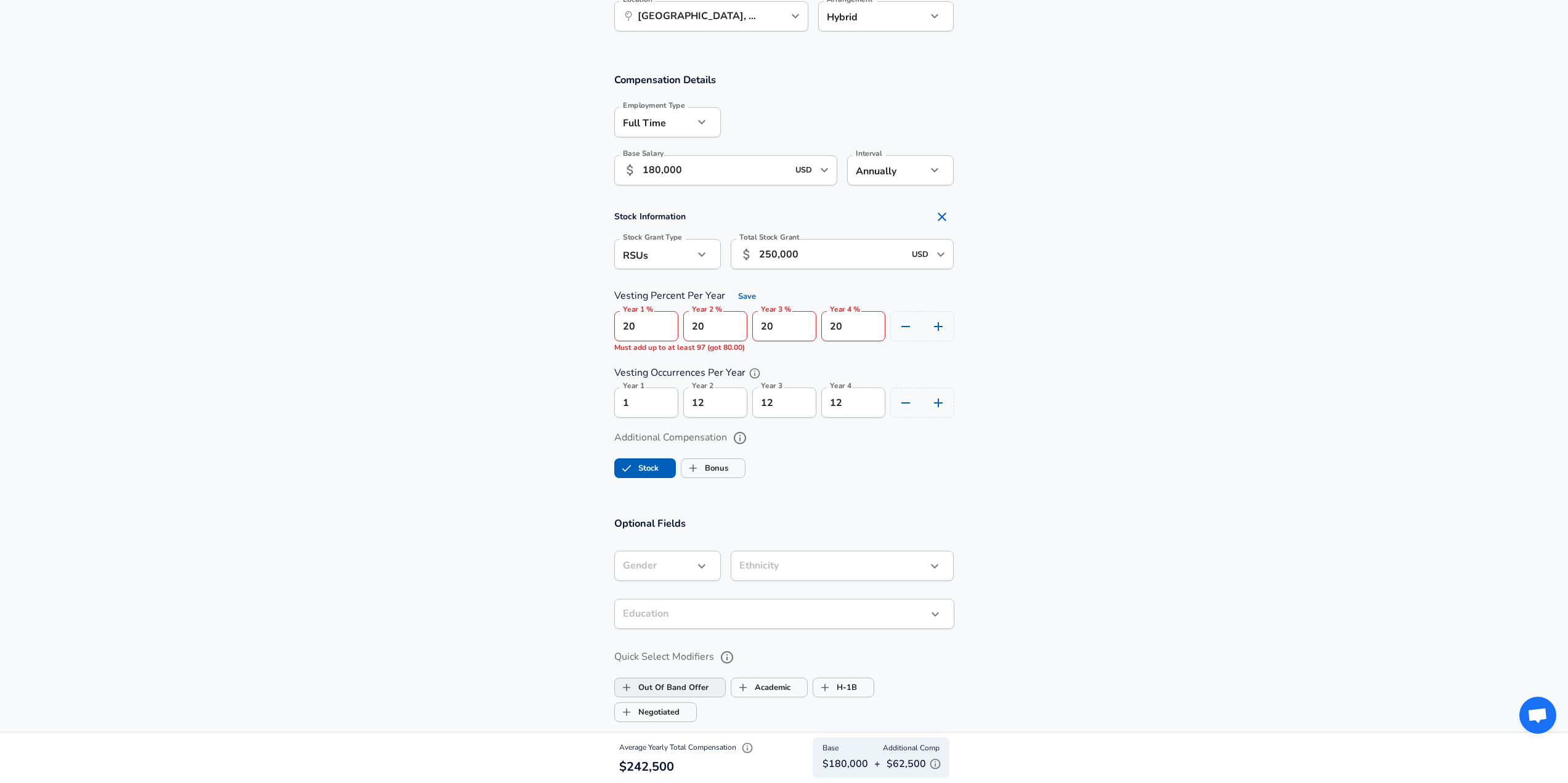
scroll to position [678, 0]
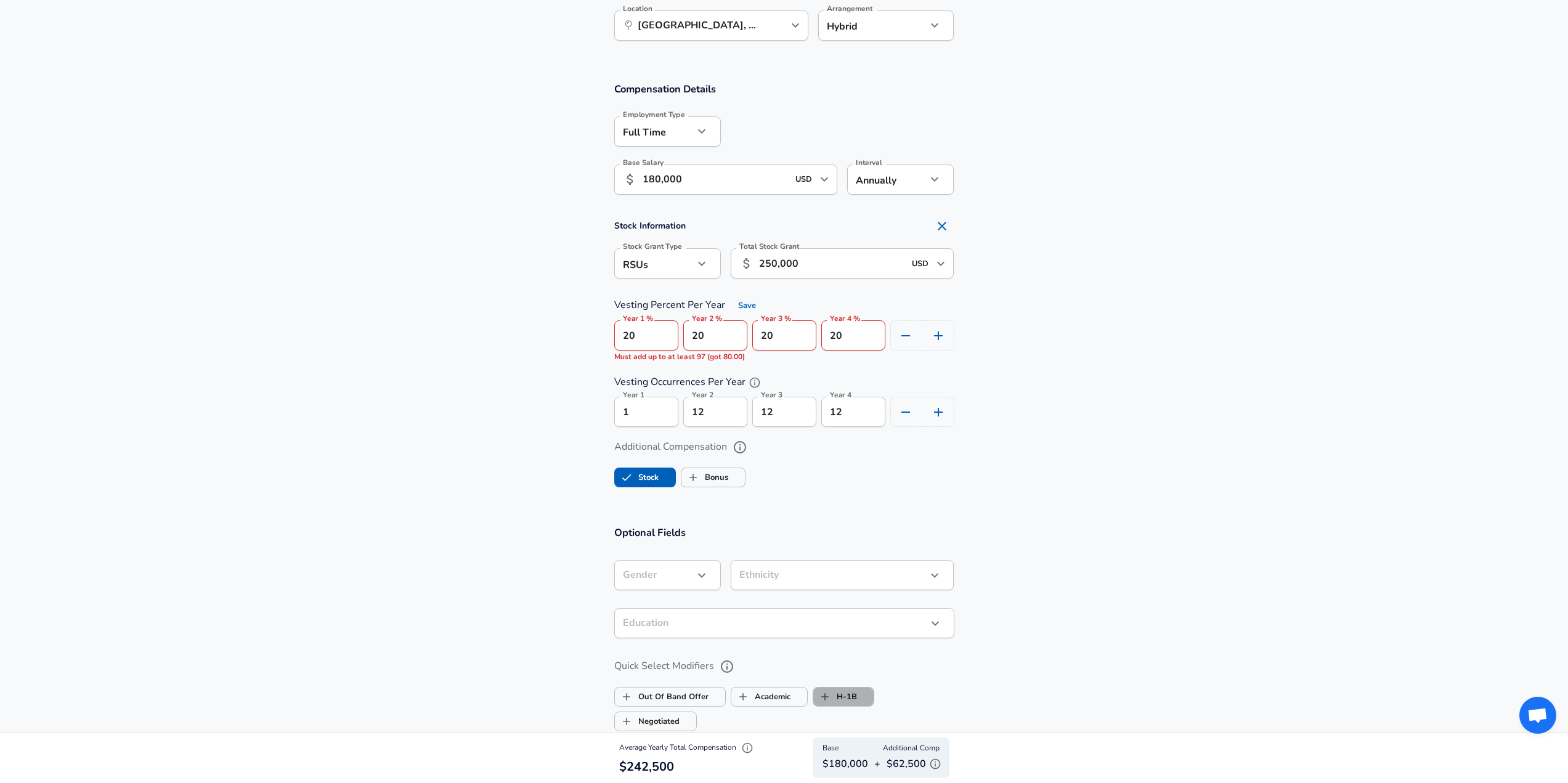
click at [836, 691] on label "H-1B" at bounding box center [836, 697] width 44 height 24
checkbox input "true"
click at [990, 498] on section "Compensation Details Employment Type [DEMOGRAPHIC_DATA] full_time Employment Ty…" at bounding box center [784, 290] width 1568 height 444
drag, startPoint x: 649, startPoint y: 336, endPoint x: 592, endPoint y: 337, distance: 57.0
click at [592, 337] on section "Stock Information Stock Grant Type RSUs stock Stock Grant Type Total Stock Gran…" at bounding box center [784, 320] width 1568 height 213
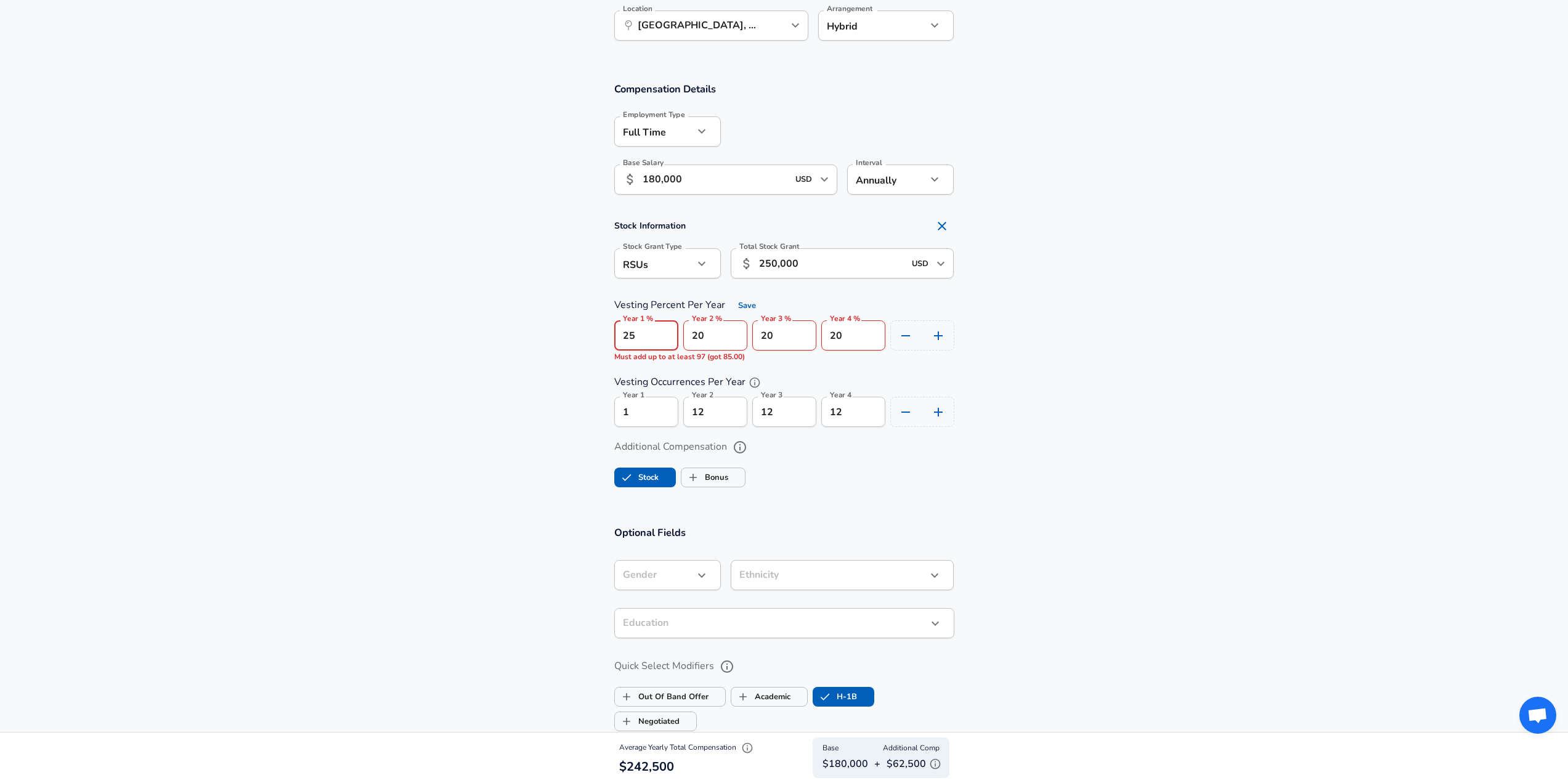
type input "25"
drag, startPoint x: 710, startPoint y: 338, endPoint x: 660, endPoint y: 339, distance: 50.0
click at [660, 339] on div "Year 1 % 25 Year 1 % Year 2 % 20 Year 2 % Year 3 % 20 Year 3 % Year 4 % 20 Year…" at bounding box center [782, 333] width 345 height 36
type input "25"
click at [782, 337] on input "20" at bounding box center [785, 336] width 64 height 30
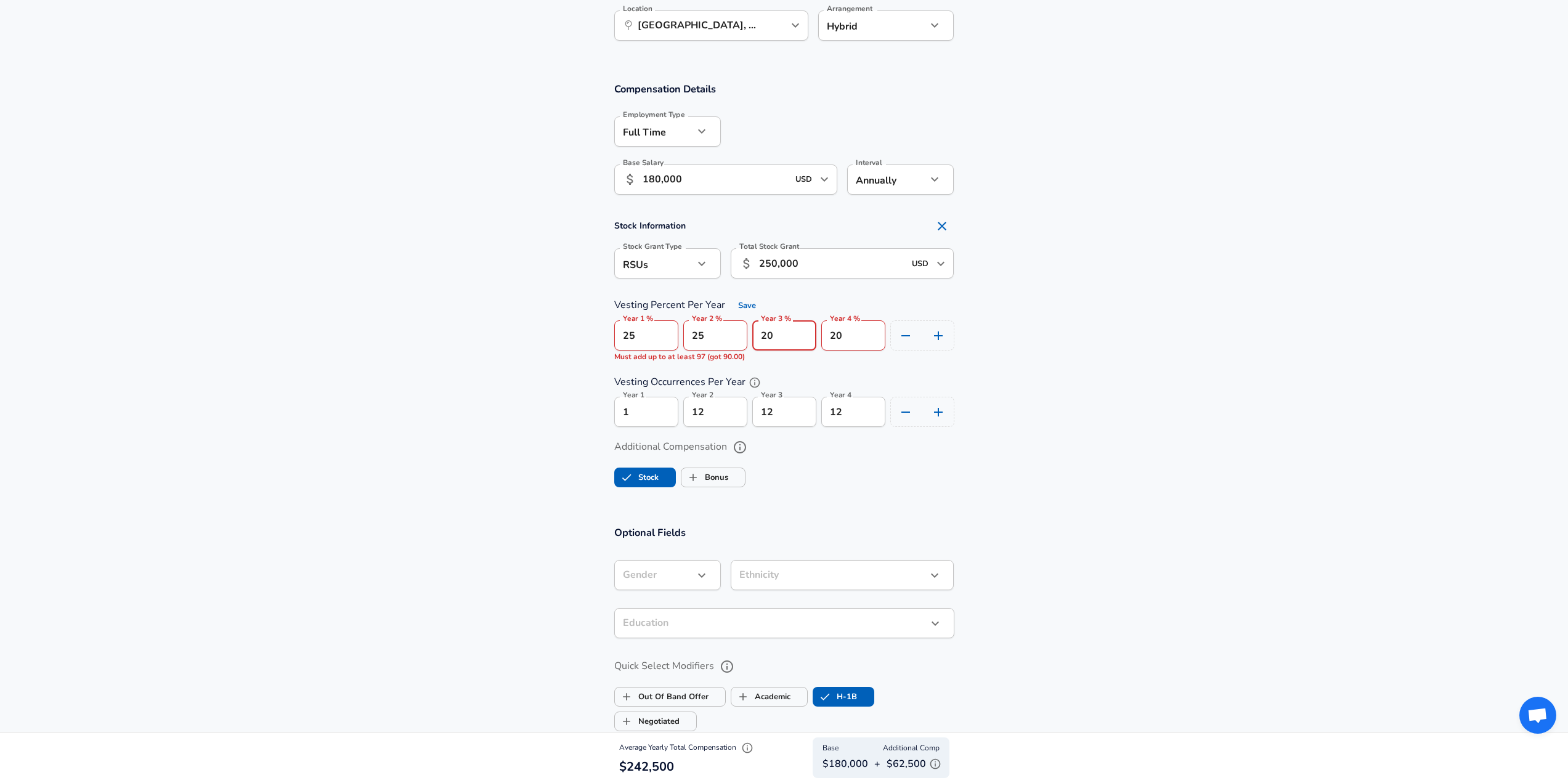
click at [782, 336] on input "20" at bounding box center [785, 336] width 64 height 30
click at [773, 336] on input "20" at bounding box center [785, 336] width 64 height 30
drag, startPoint x: 770, startPoint y: 337, endPoint x: 726, endPoint y: 336, distance: 44.0
click at [726, 336] on div "Year 1 % 25 Year 1 % Year 2 % 25 Year 2 % Year 3 % 20 Year 3 % Year 4 % 20 Year…" at bounding box center [782, 333] width 345 height 36
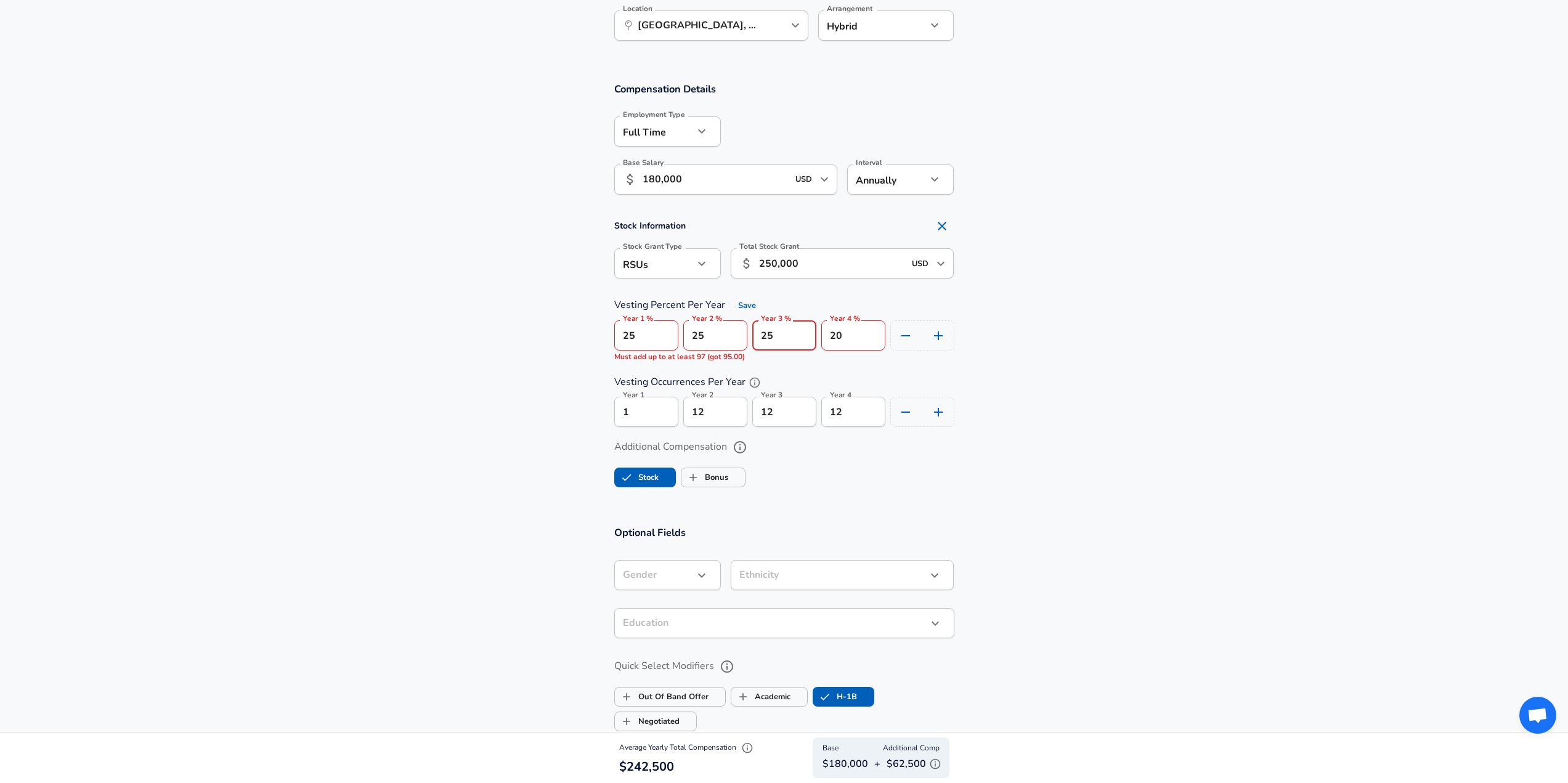
type input "25"
drag, startPoint x: 833, startPoint y: 333, endPoint x: 867, endPoint y: 331, distance: 34.1
click at [867, 331] on input "20" at bounding box center [853, 336] width 64 height 30
type input "2"
click at [778, 337] on input "025" at bounding box center [785, 336] width 64 height 30
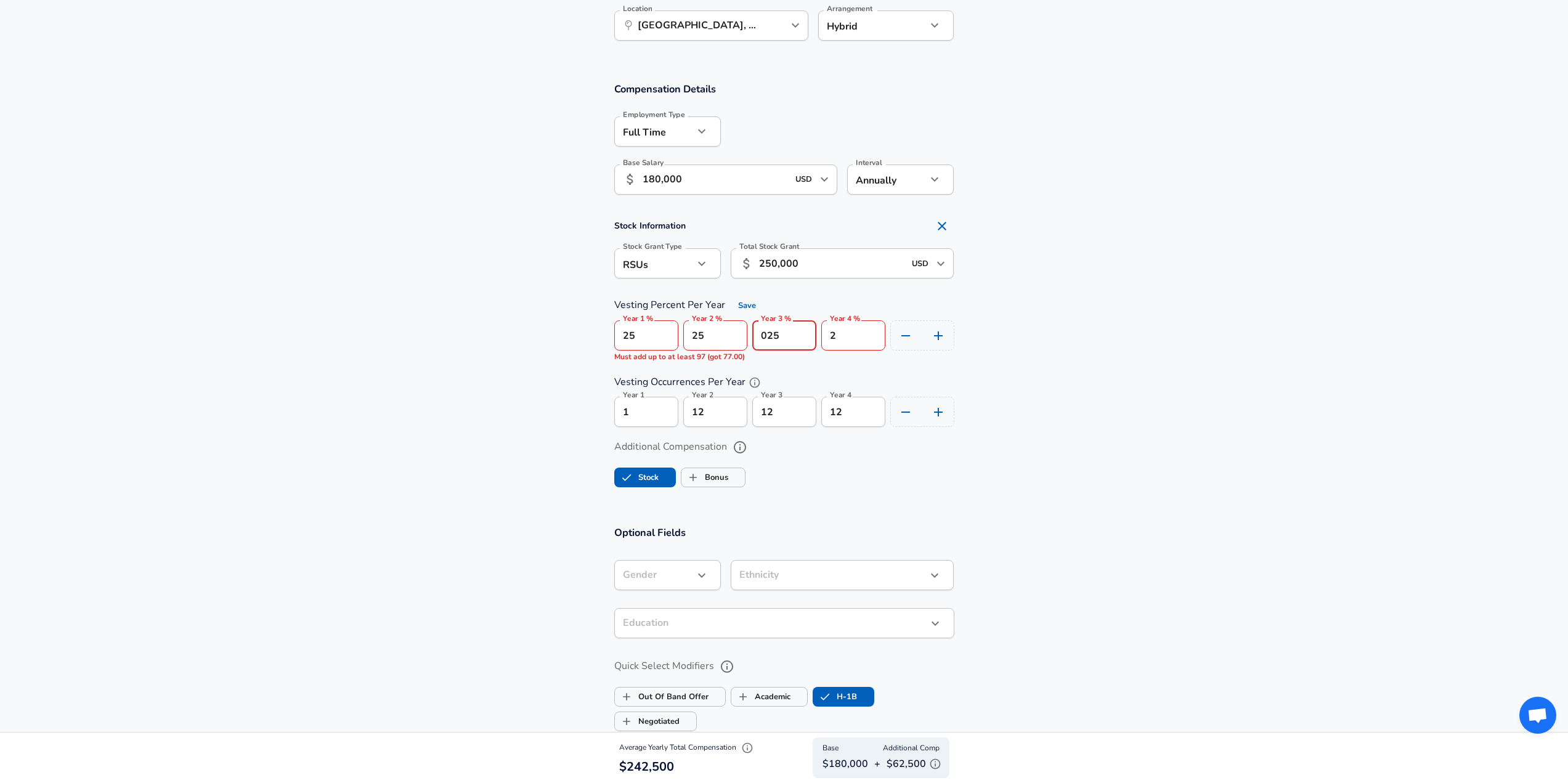
click at [778, 337] on input "025" at bounding box center [785, 336] width 64 height 30
click at [762, 338] on input "025" at bounding box center [785, 336] width 64 height 30
type input "25"
click at [856, 332] on input "2" at bounding box center [853, 336] width 64 height 30
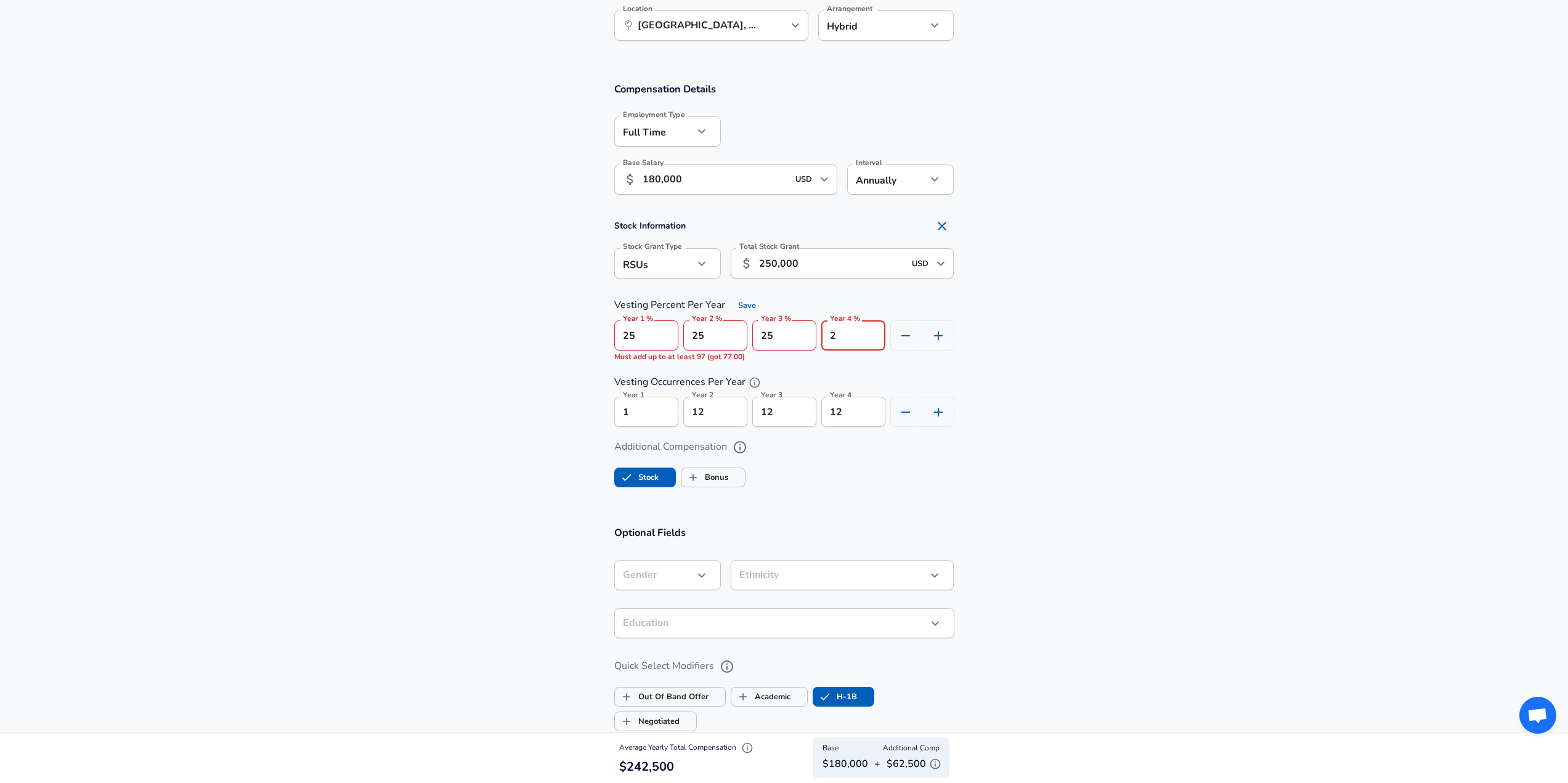
drag, startPoint x: 849, startPoint y: 334, endPoint x: 793, endPoint y: 332, distance: 56.0
click at [793, 332] on div "Year 1 % 25 Year 1 % Year 2 % 25 Year 2 % Year 3 % 25 Year 3 % Year 4 % 2 Year …" at bounding box center [782, 333] width 345 height 36
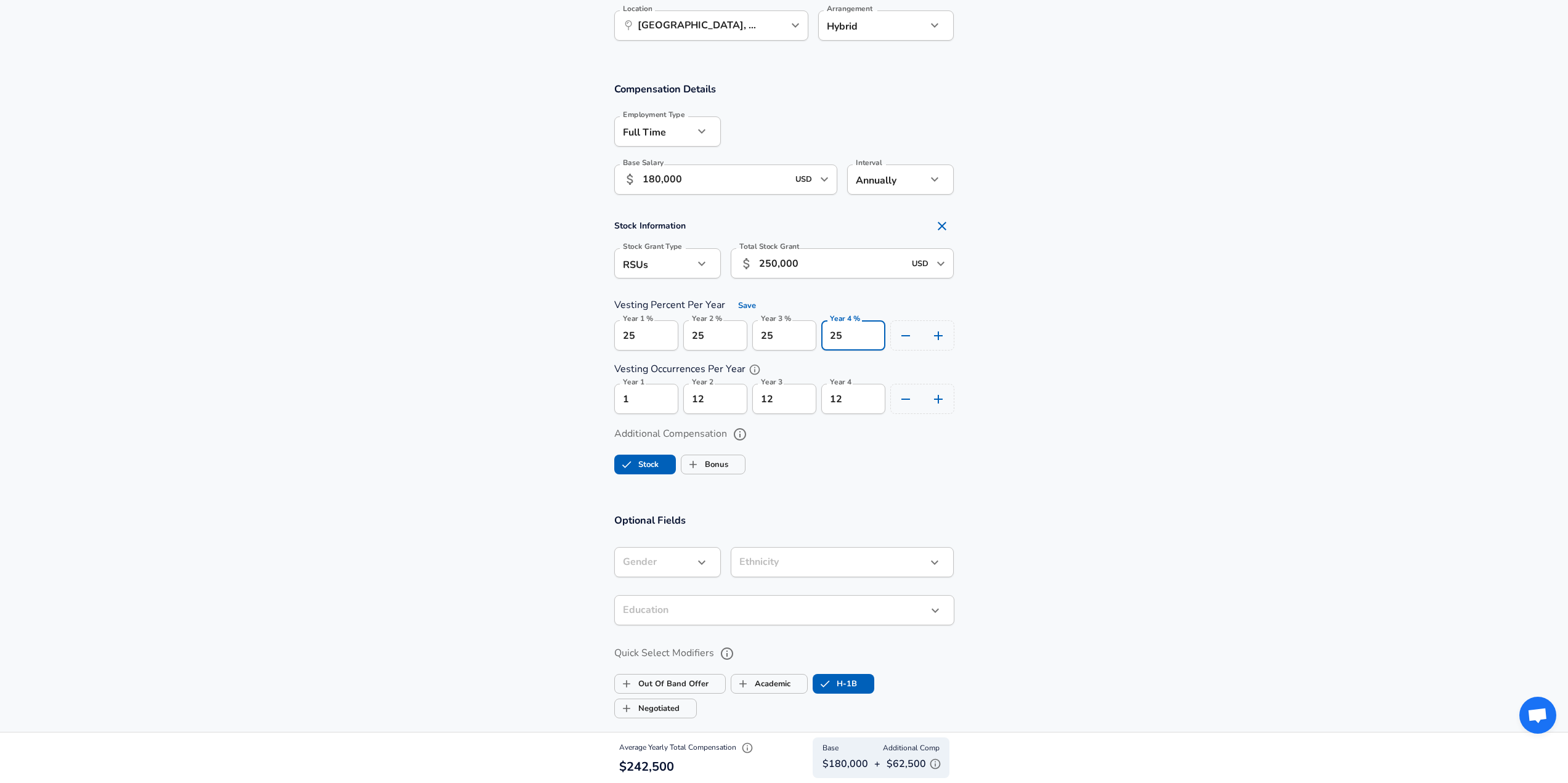
type input "25"
click at [1077, 344] on section "Stock Information Stock Grant Type RSUs stock Stock Grant Type Total Stock Gran…" at bounding box center [784, 314] width 1568 height 200
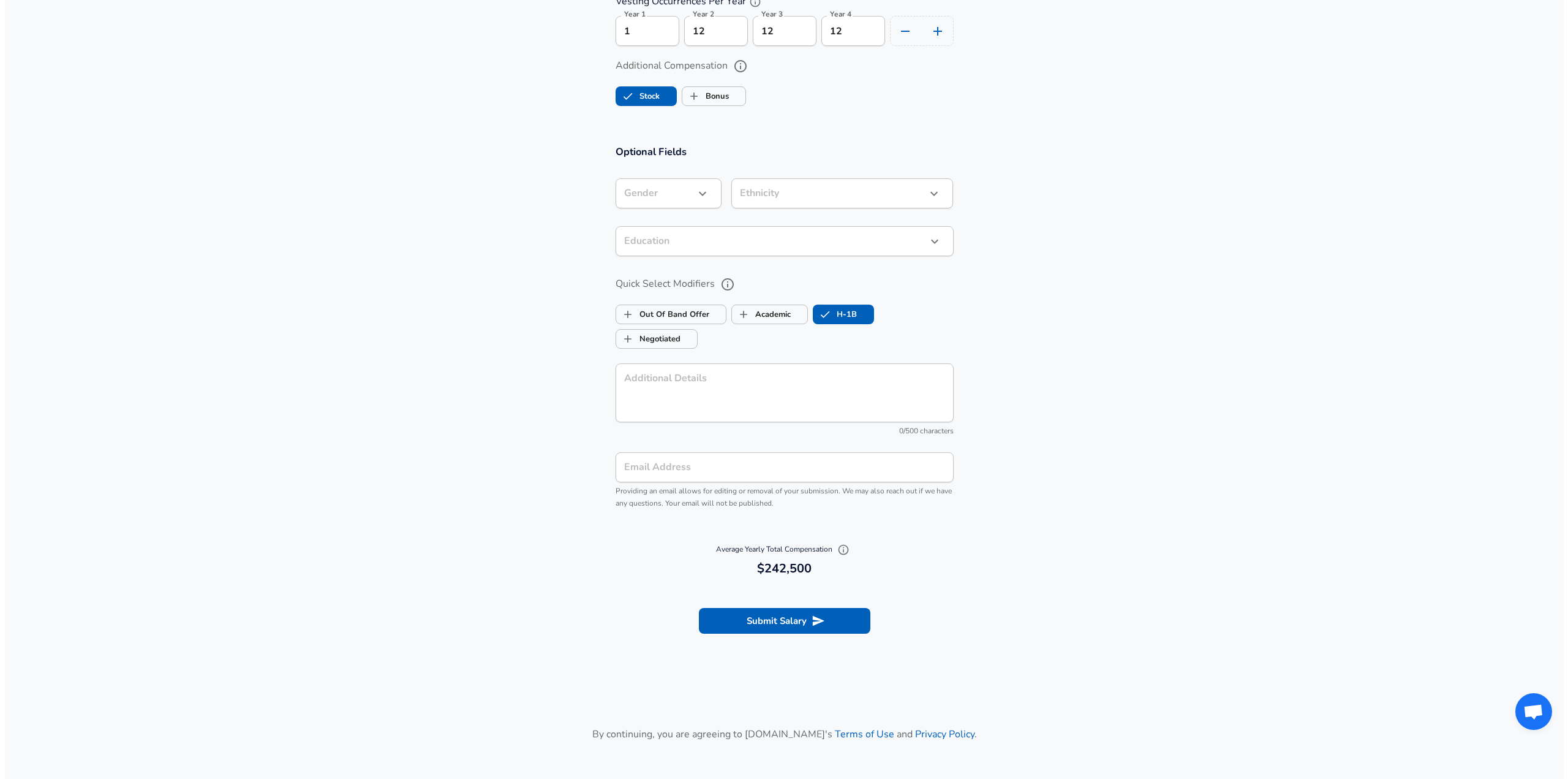
scroll to position [1042, 0]
click at [826, 620] on button "Submit Salary" at bounding box center [780, 619] width 172 height 26
